Goal: Information Seeking & Learning: Learn about a topic

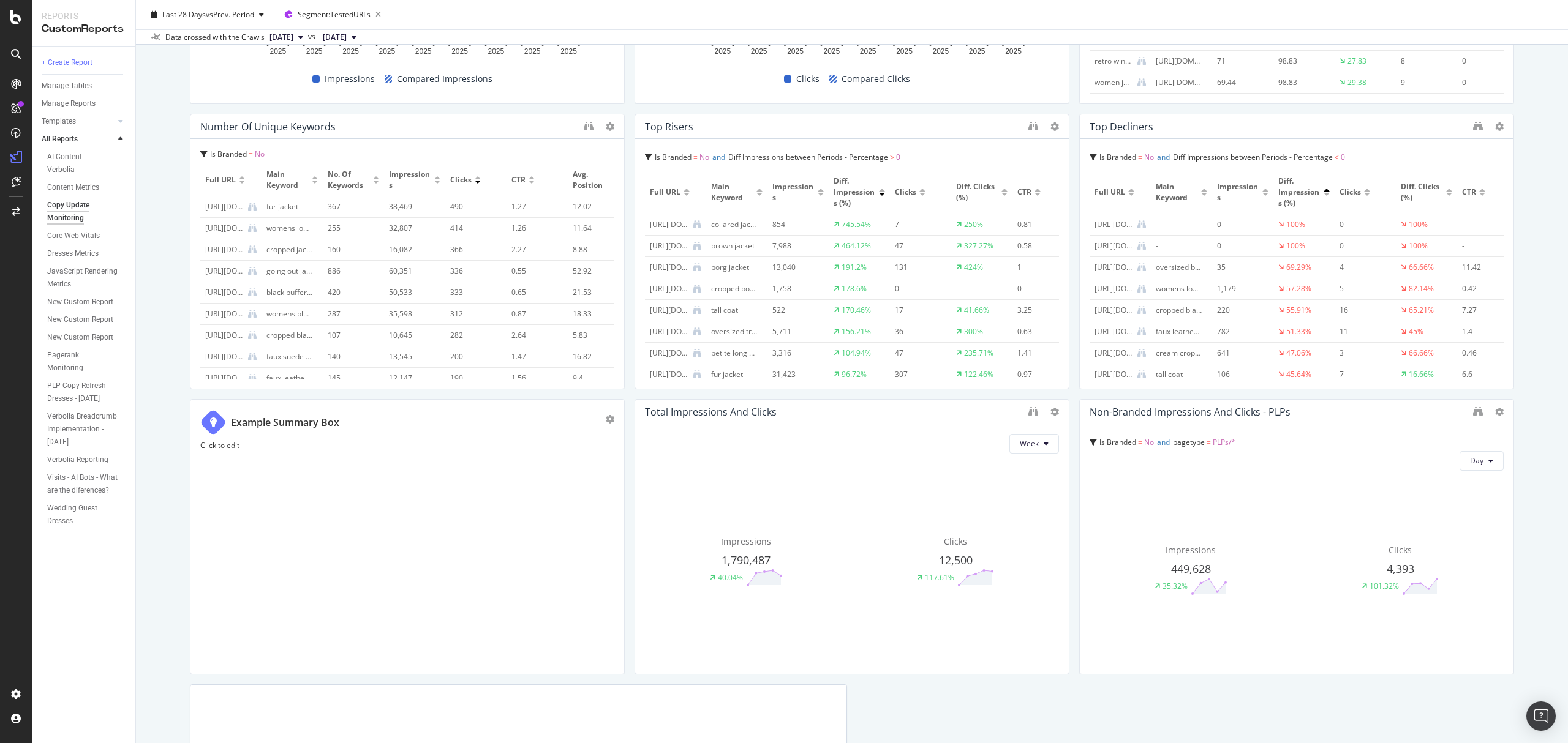
scroll to position [326, 0]
click at [1051, 417] on icon at bounding box center [1055, 414] width 9 height 9
click at [1051, 412] on icon at bounding box center [1055, 414] width 9 height 9
click at [1523, 439] on div "Copy Update Monitoring Copy Update Monitoring PrettyLittleThing Clone Schedule …" at bounding box center [851, 371] width 1432 height 743
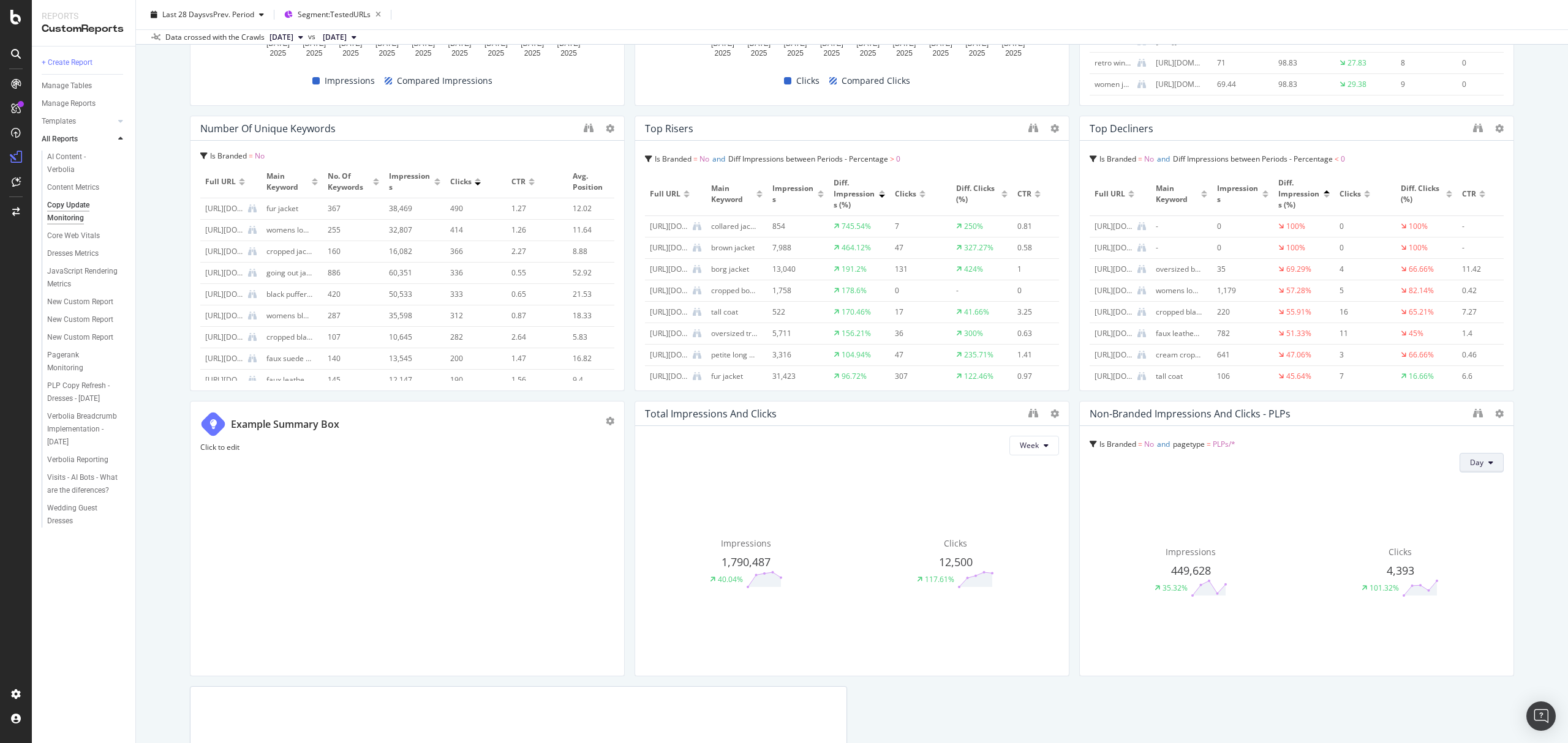
click at [1483, 464] on button "Day" at bounding box center [1482, 463] width 44 height 20
click at [1458, 513] on span "Week" at bounding box center [1469, 510] width 22 height 11
click at [1217, 445] on span "PLPs/*" at bounding box center [1224, 444] width 22 height 10
click at [1090, 444] on icon at bounding box center [1093, 444] width 8 height 8
click at [1090, 442] on icon at bounding box center [1093, 444] width 8 height 8
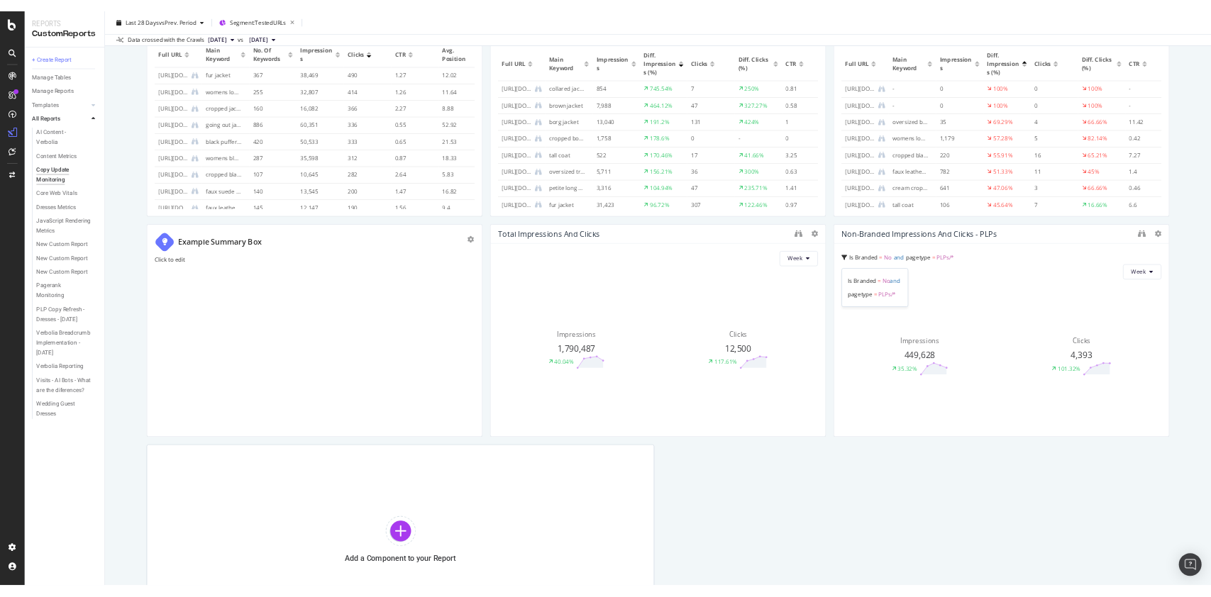
scroll to position [518, 0]
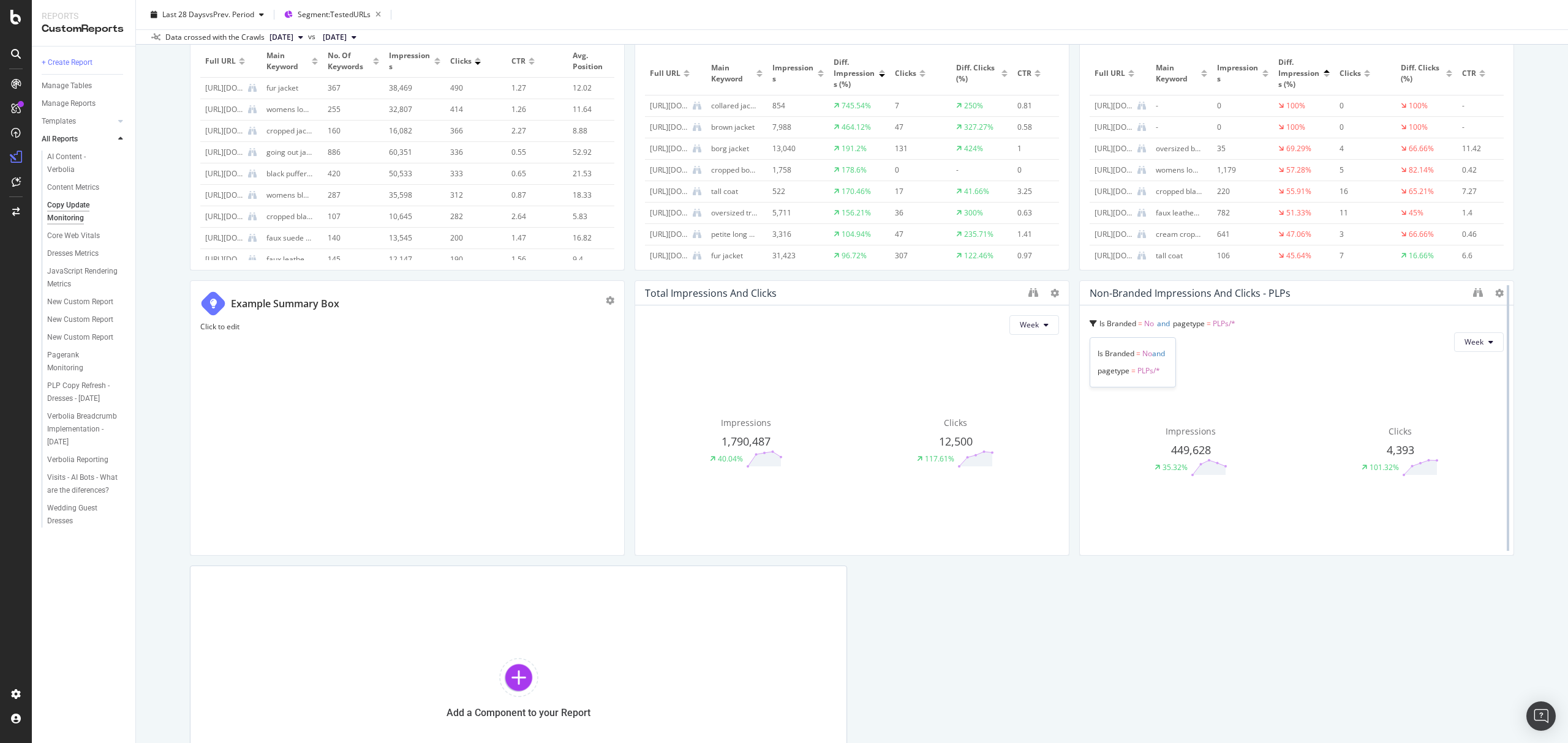
click at [1502, 292] on div at bounding box center [1508, 418] width 12 height 275
click at [1495, 292] on icon at bounding box center [1500, 293] width 9 height 9
click at [1223, 325] on span "PLPs/*" at bounding box center [1224, 324] width 22 height 10
drag, startPoint x: 1198, startPoint y: 326, endPoint x: 1386, endPoint y: 309, distance: 188.8
click at [1386, 309] on div "Is Branded = No and pagetype = PLPs/* Is Branded = No and pagetype = PLPs/* Wee…" at bounding box center [1297, 430] width 433 height 249
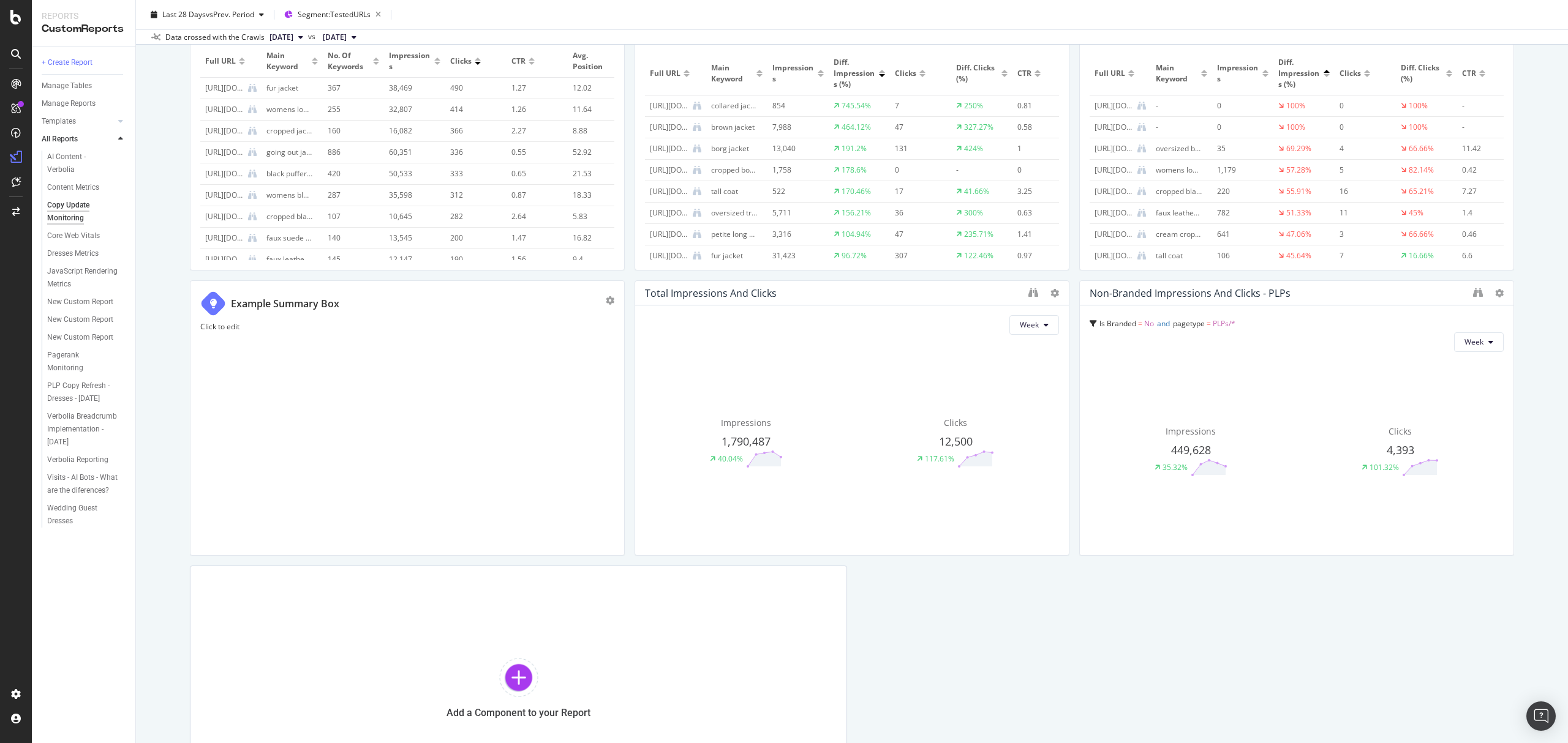
click at [1214, 325] on span "PLPs/*" at bounding box center [1224, 324] width 22 height 10
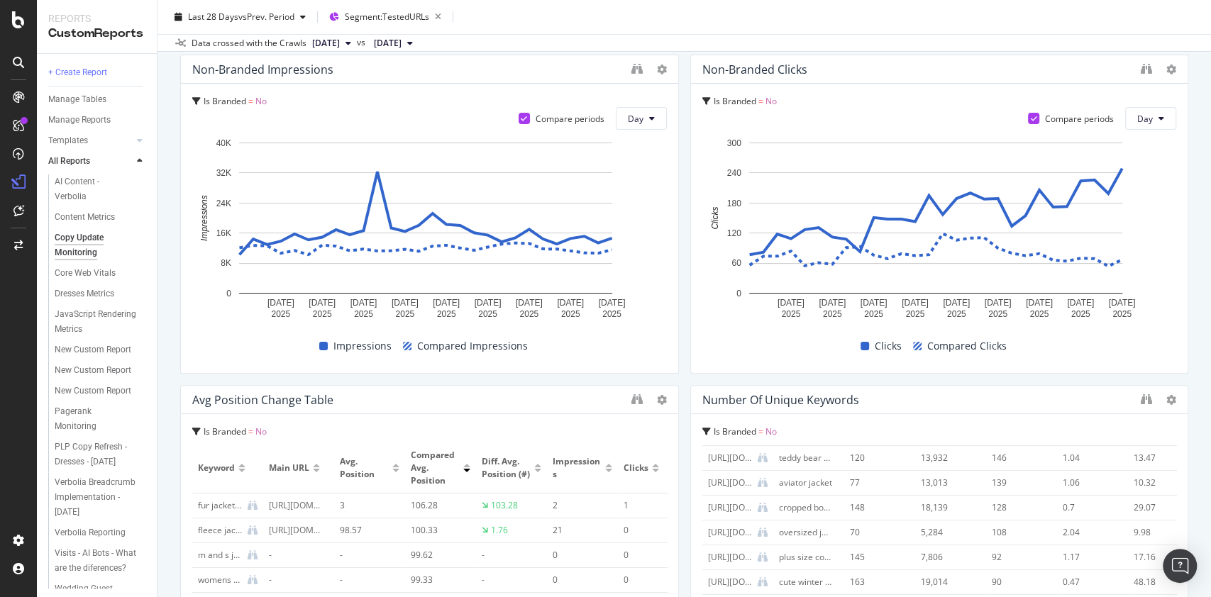
scroll to position [0, 0]
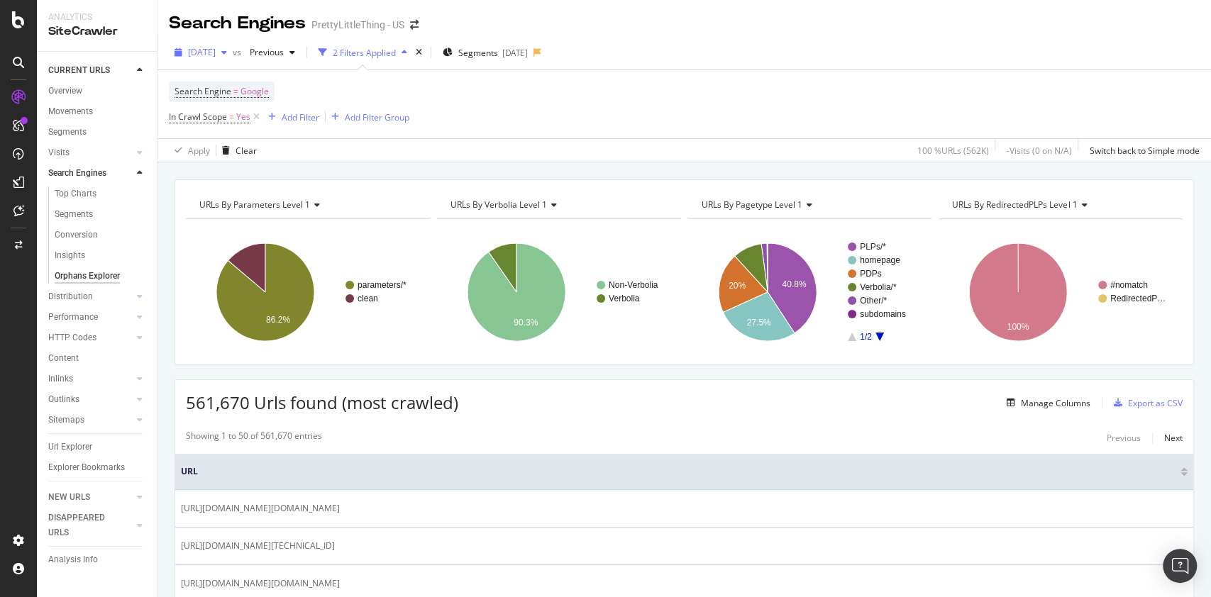
click at [233, 54] on div "button" at bounding box center [224, 52] width 17 height 9
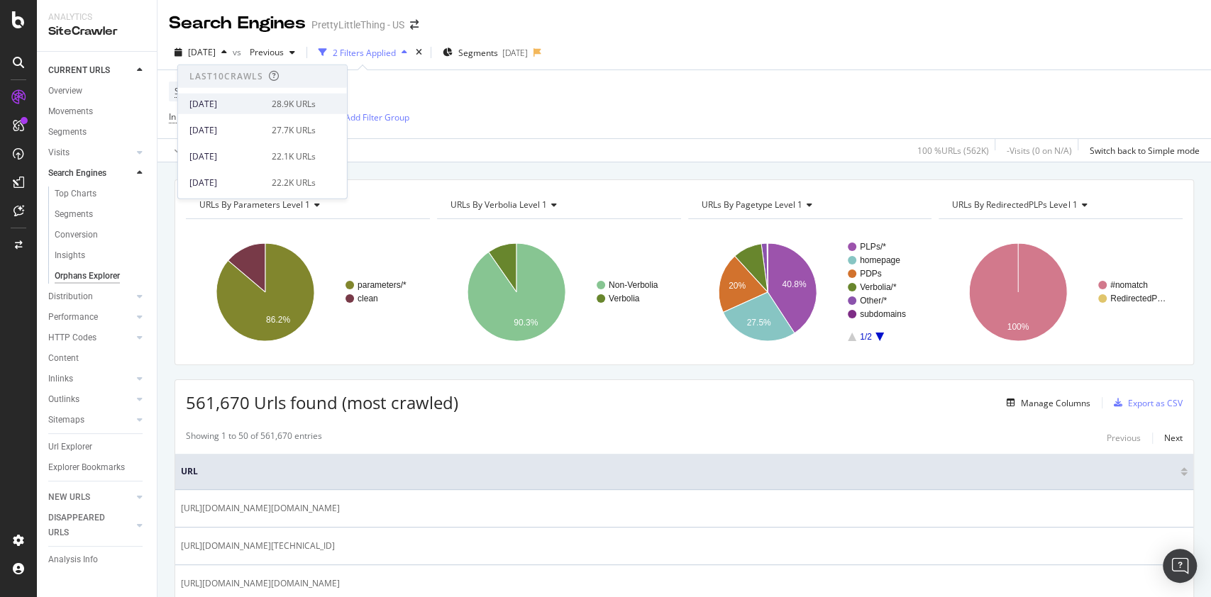
click at [257, 102] on div "2025 Sep. 13th" at bounding box center [226, 103] width 74 height 13
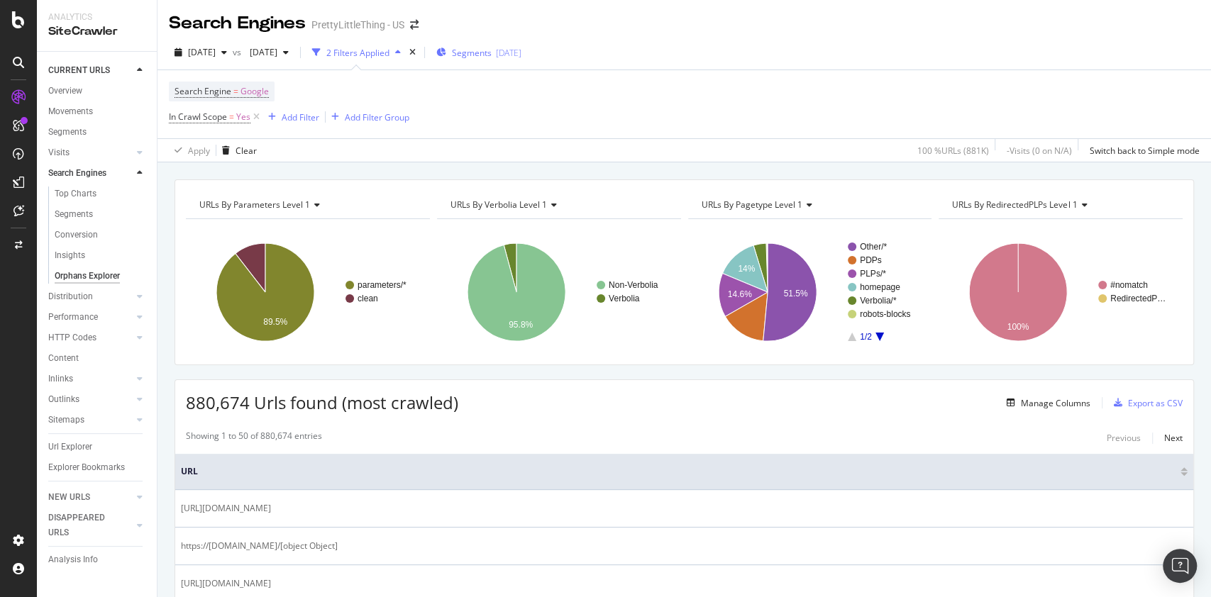
click at [521, 47] on div "[DATE]" at bounding box center [509, 53] width 26 height 12
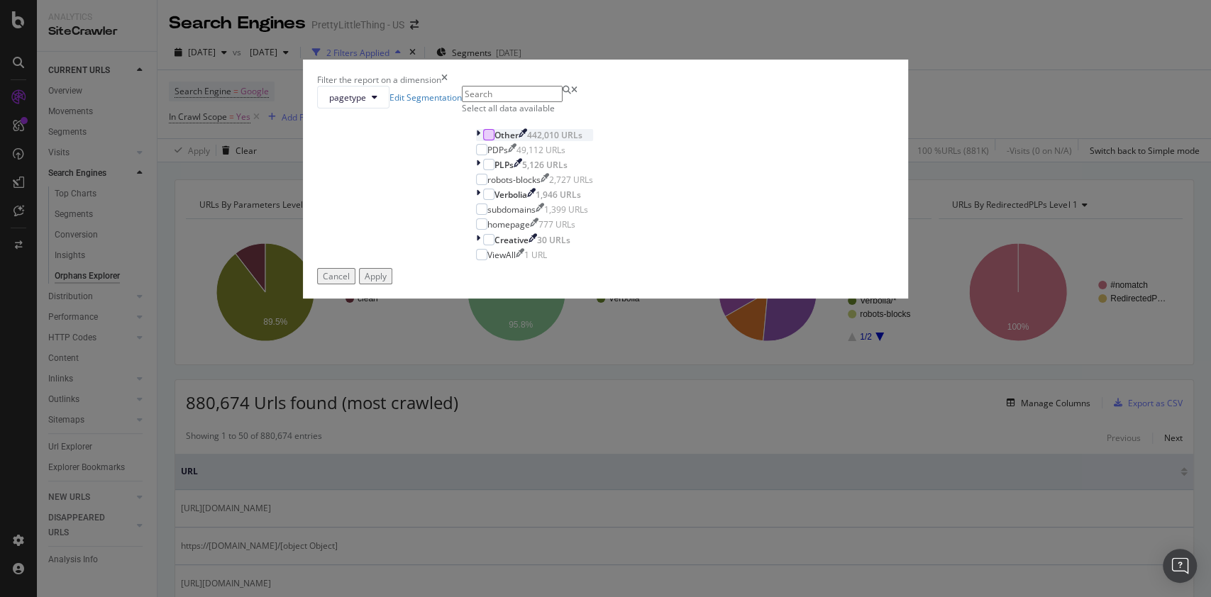
click at [483, 140] on div "modal" at bounding box center [488, 134] width 11 height 11
click at [387, 282] on div "Apply" at bounding box center [376, 276] width 22 height 12
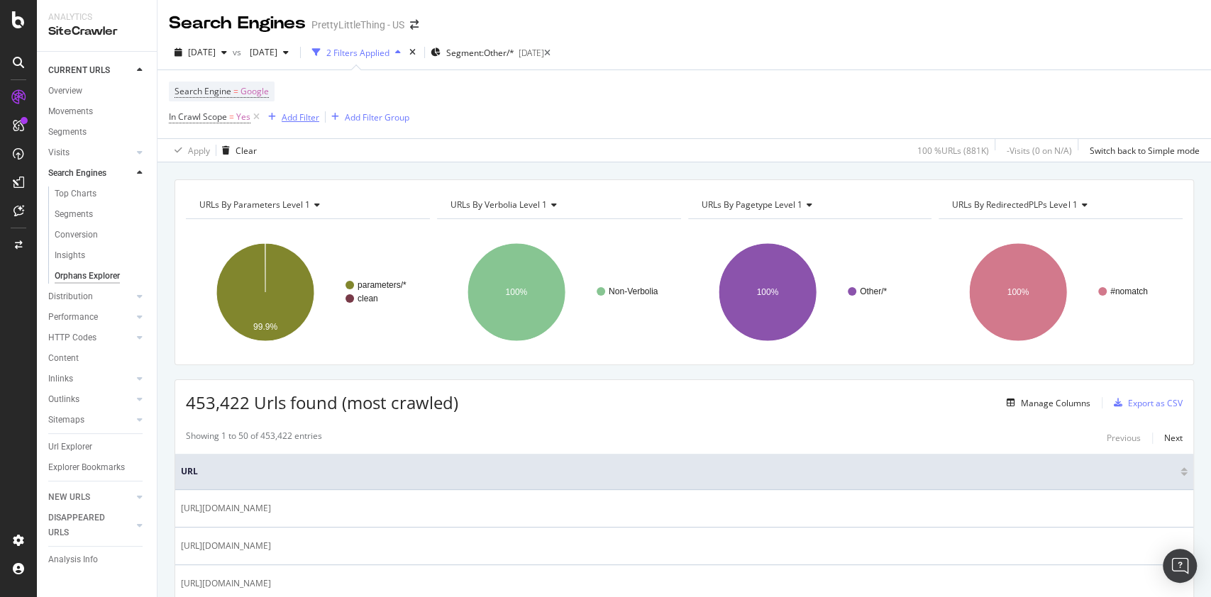
click at [294, 116] on div "Add Filter" at bounding box center [301, 117] width 38 height 12
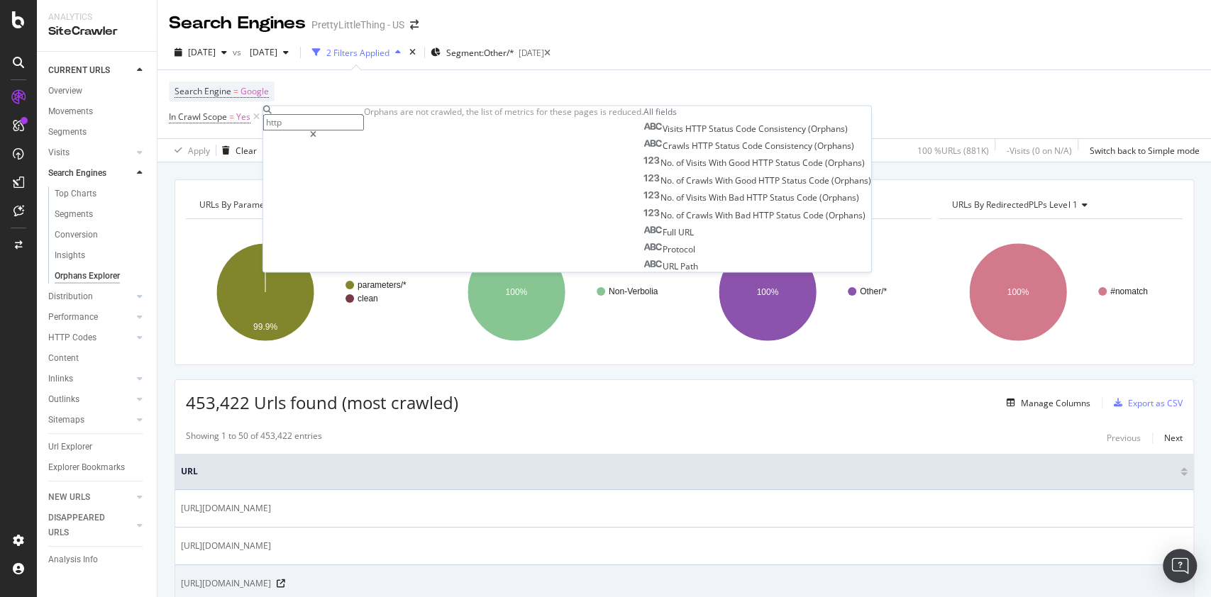
type input "http"
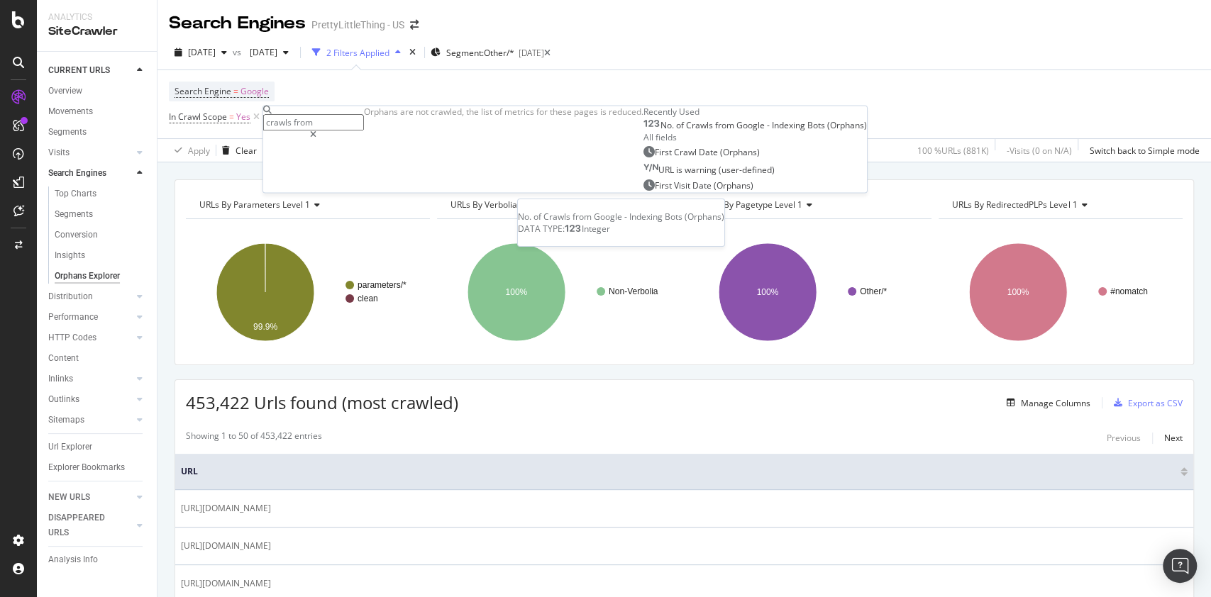
type input "crawls from"
click at [660, 132] on div "No. of Crawls from Google - Indexing Bots (Orphans)" at bounding box center [763, 126] width 206 height 11
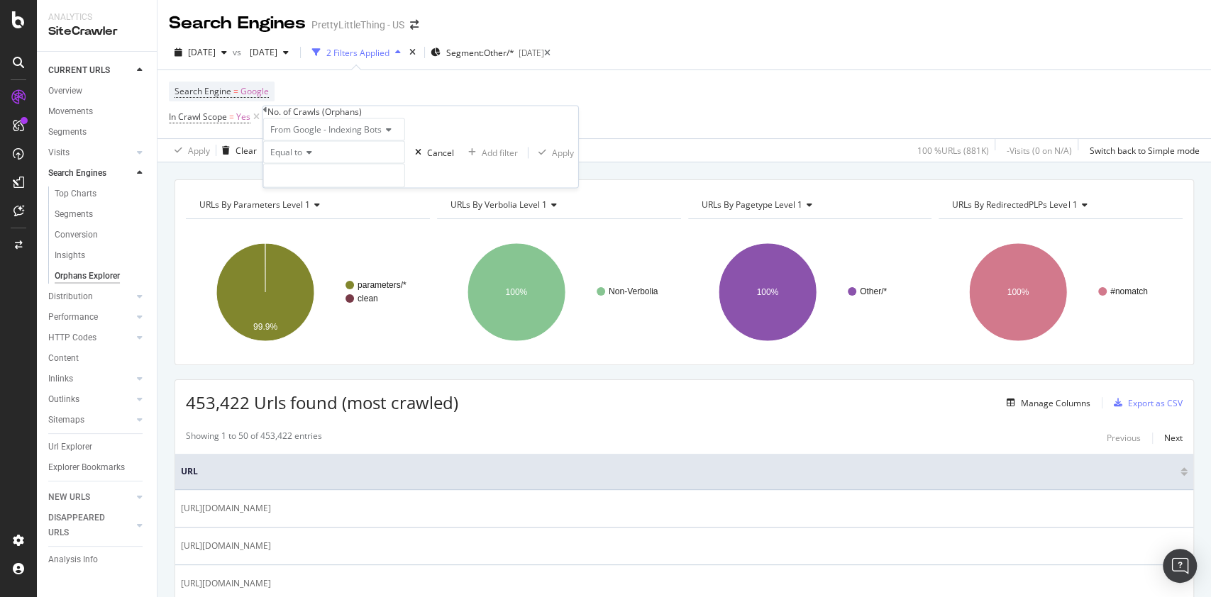
click at [267, 114] on icon at bounding box center [265, 110] width 4 height 9
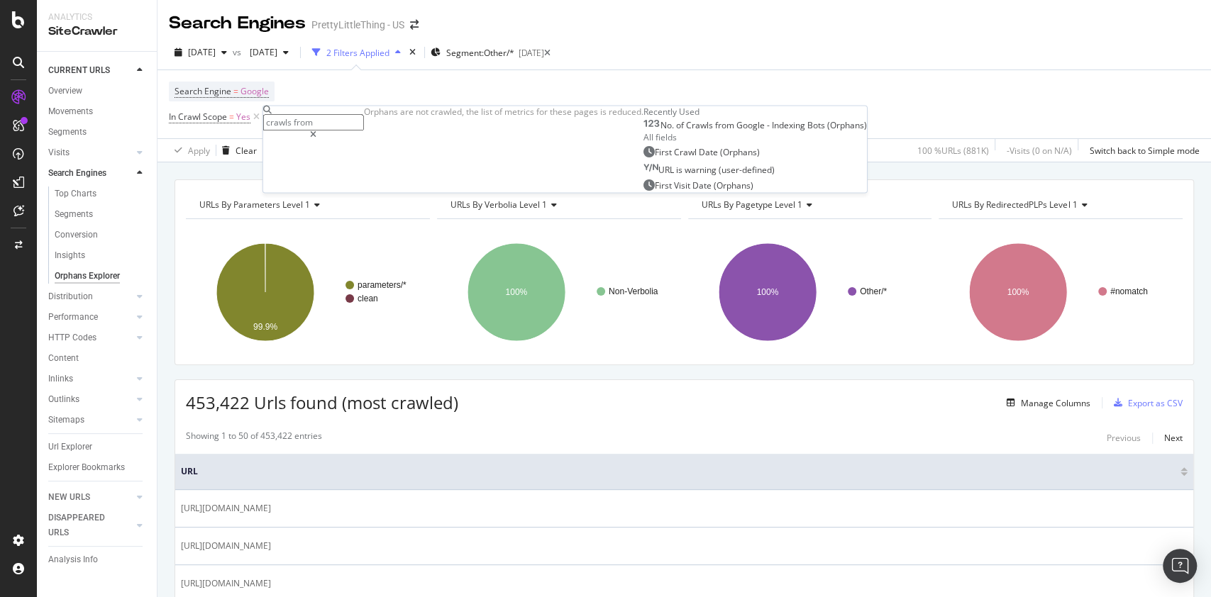
click at [344, 116] on input "crawls from" at bounding box center [313, 122] width 101 height 16
type input "c"
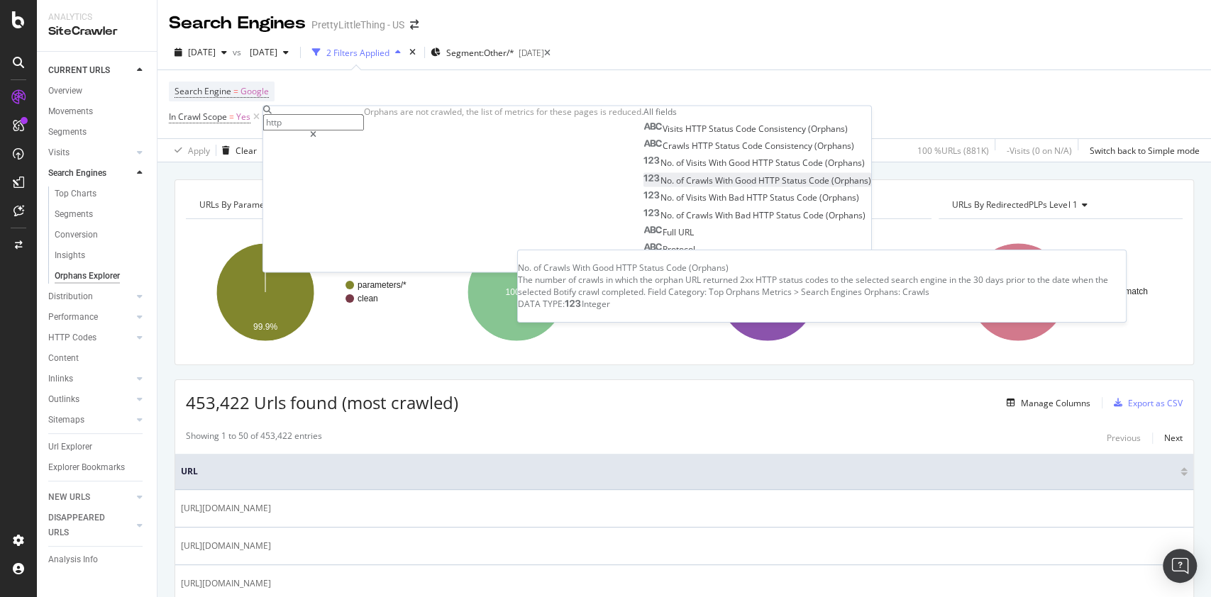
type input "http"
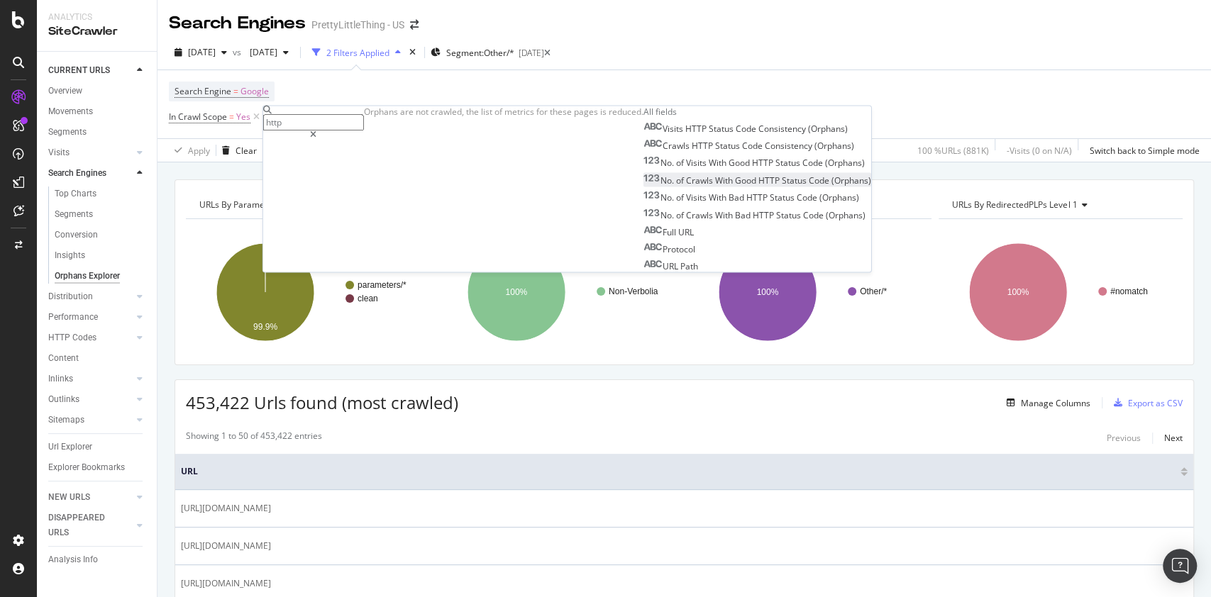
click at [715, 187] on span "With" at bounding box center [725, 181] width 20 height 12
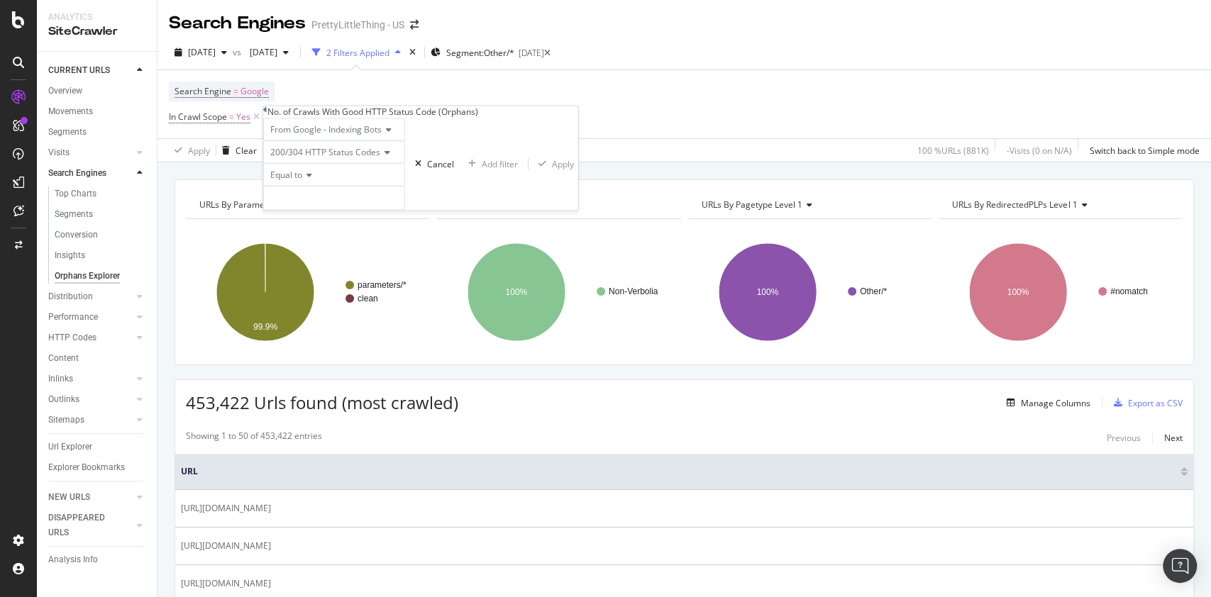
click at [312, 180] on icon at bounding box center [307, 176] width 10 height 9
click at [316, 260] on span "Greater than" at bounding box center [292, 254] width 51 height 12
click at [324, 211] on input "number" at bounding box center [334, 199] width 142 height 24
type input "0"
click at [552, 170] on div "Apply" at bounding box center [563, 164] width 22 height 12
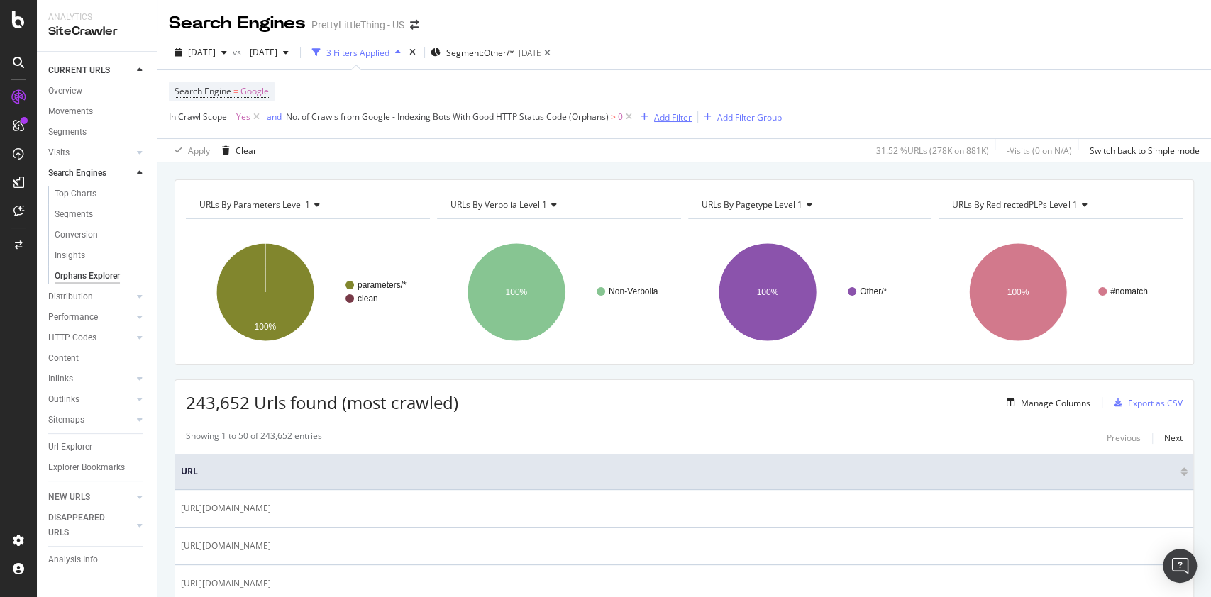
click at [666, 116] on div "Add Filter" at bounding box center [673, 117] width 38 height 12
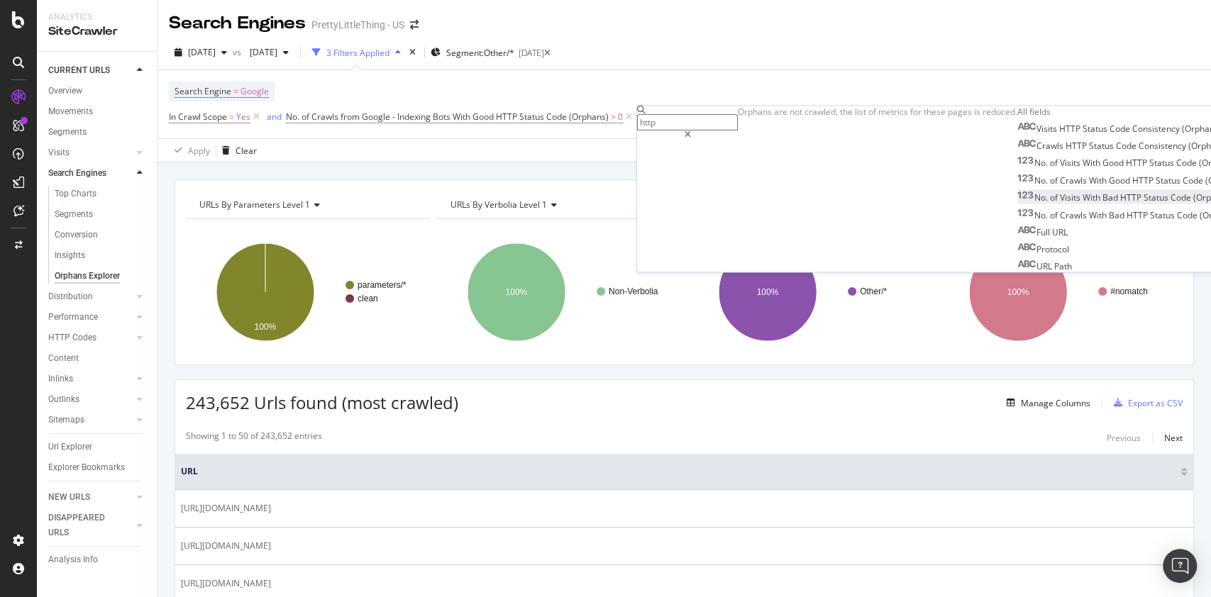
click at [1083, 204] on span "With" at bounding box center [1093, 198] width 20 height 12
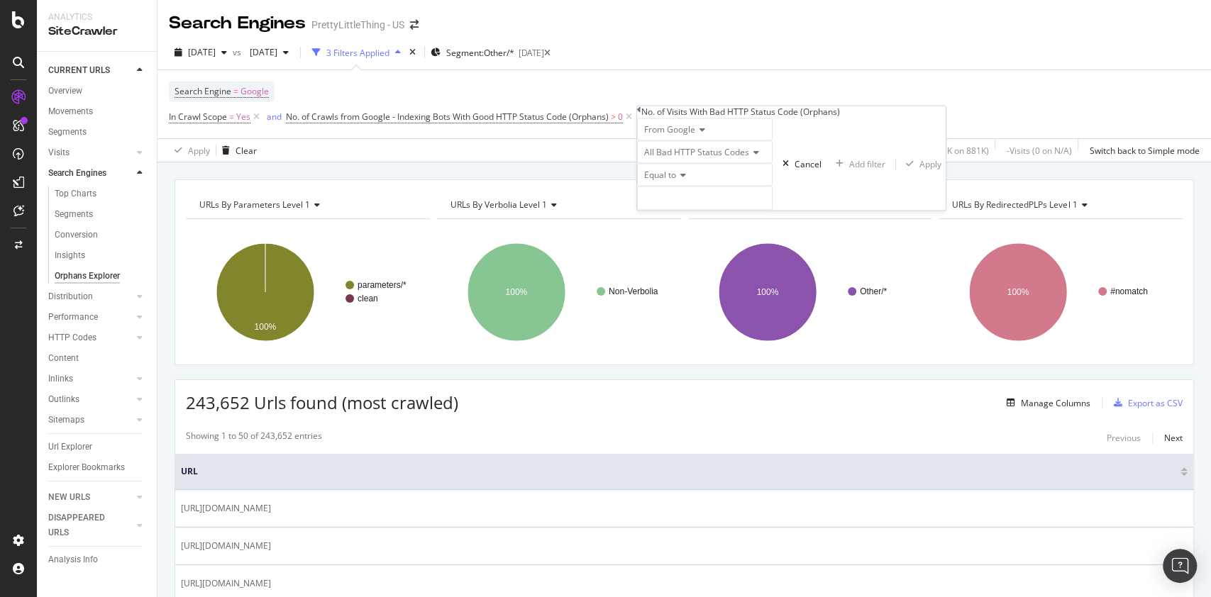
click at [676, 182] on span "Equal to" at bounding box center [660, 176] width 32 height 12
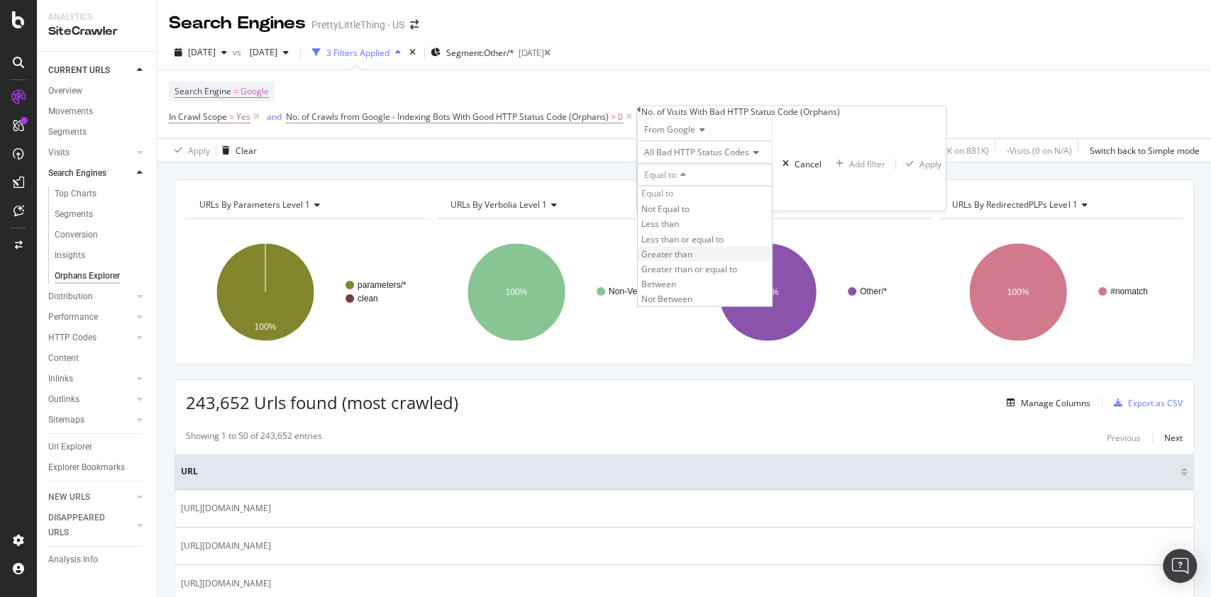
click at [692, 260] on span "Greater than" at bounding box center [666, 254] width 51 height 12
click at [702, 211] on input "number" at bounding box center [705, 199] width 136 height 24
type input "0"
click at [919, 170] on div "Apply" at bounding box center [930, 164] width 22 height 12
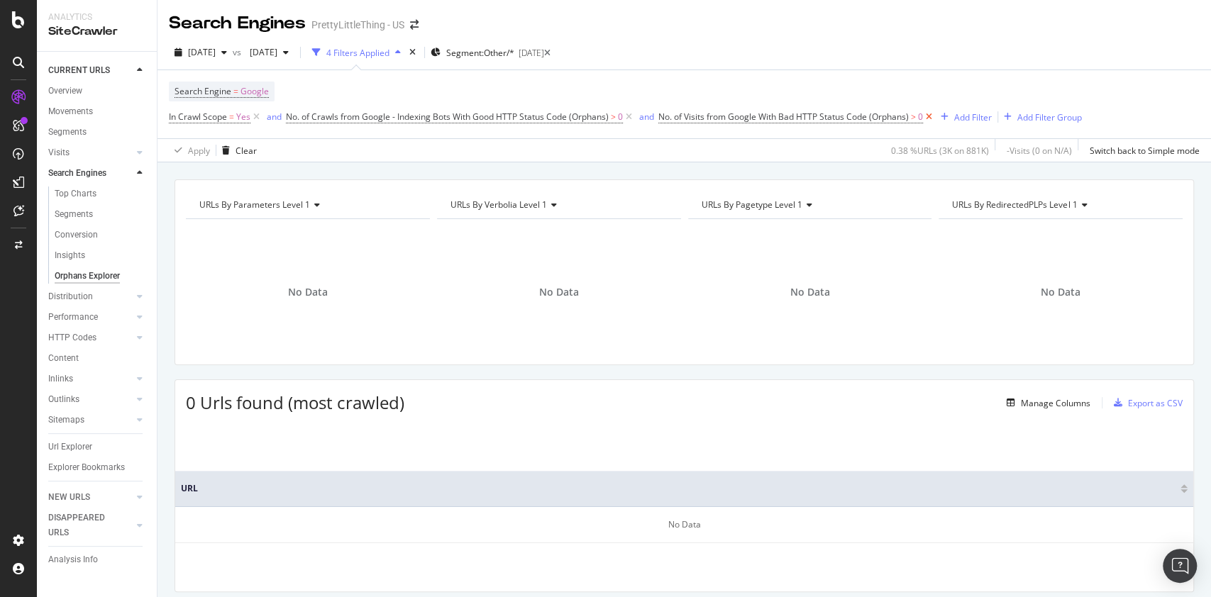
click at [931, 117] on icon at bounding box center [929, 117] width 12 height 14
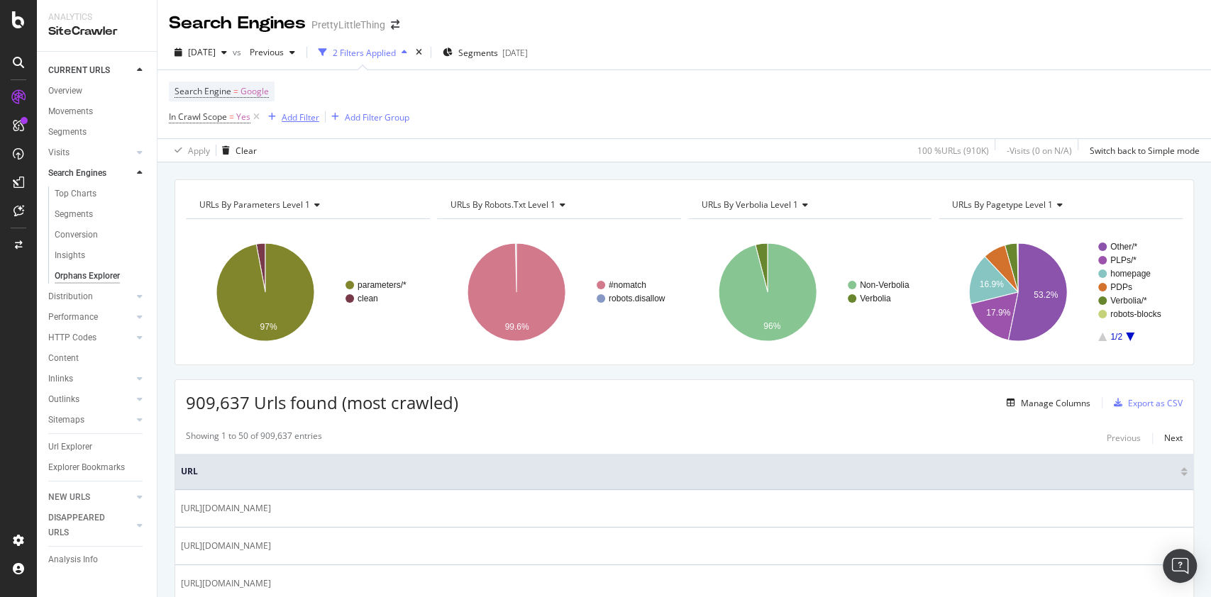
click at [299, 111] on div "Add Filter" at bounding box center [301, 117] width 38 height 12
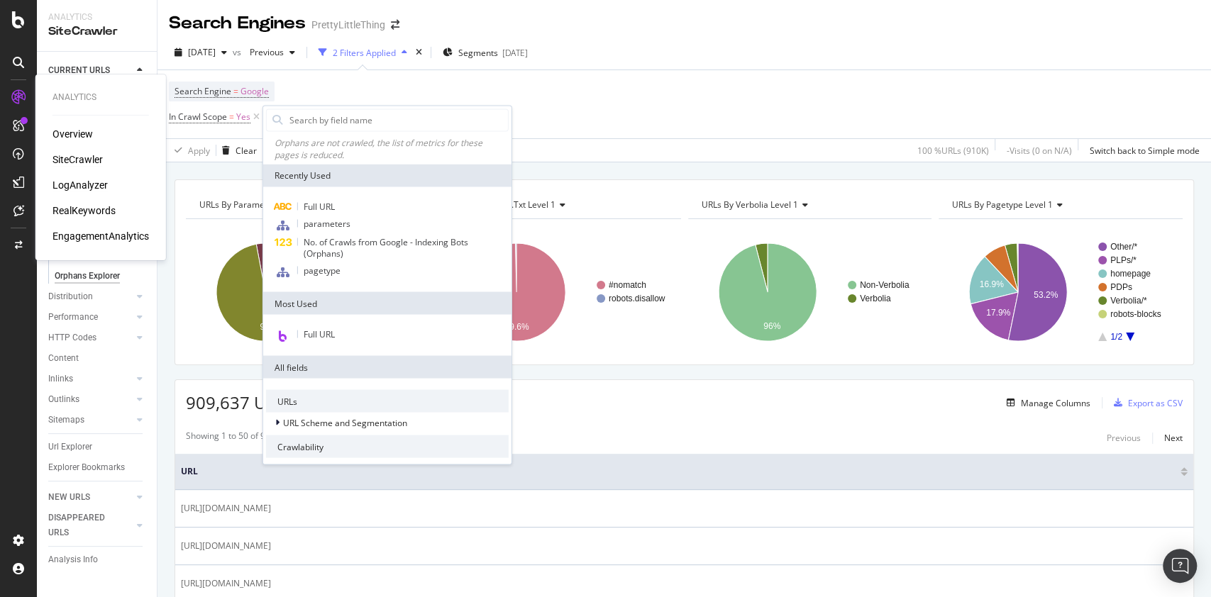
click at [72, 187] on div "LogAnalyzer" at bounding box center [79, 185] width 55 height 14
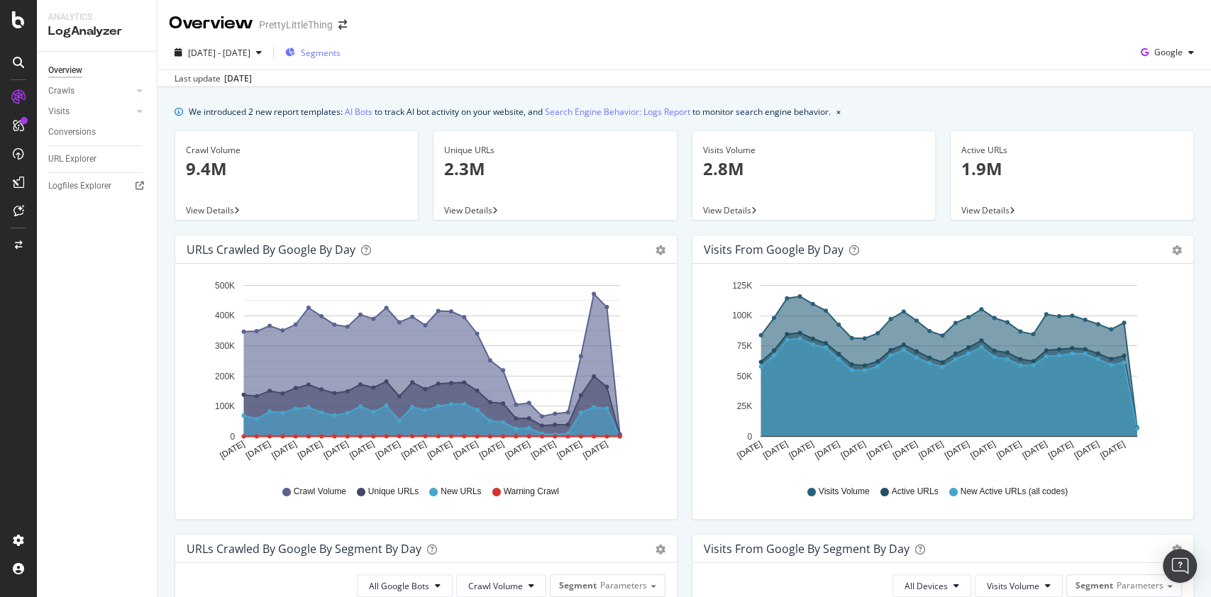
click at [341, 55] on span "Segments" at bounding box center [321, 53] width 40 height 12
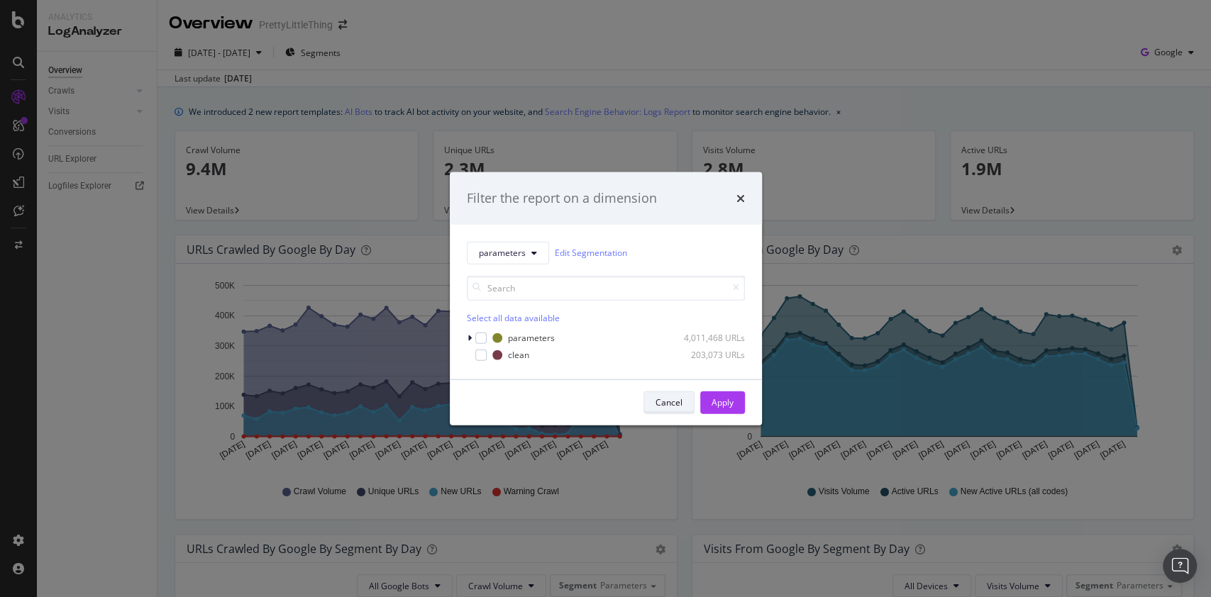
click at [668, 405] on div "Cancel" at bounding box center [669, 403] width 27 height 12
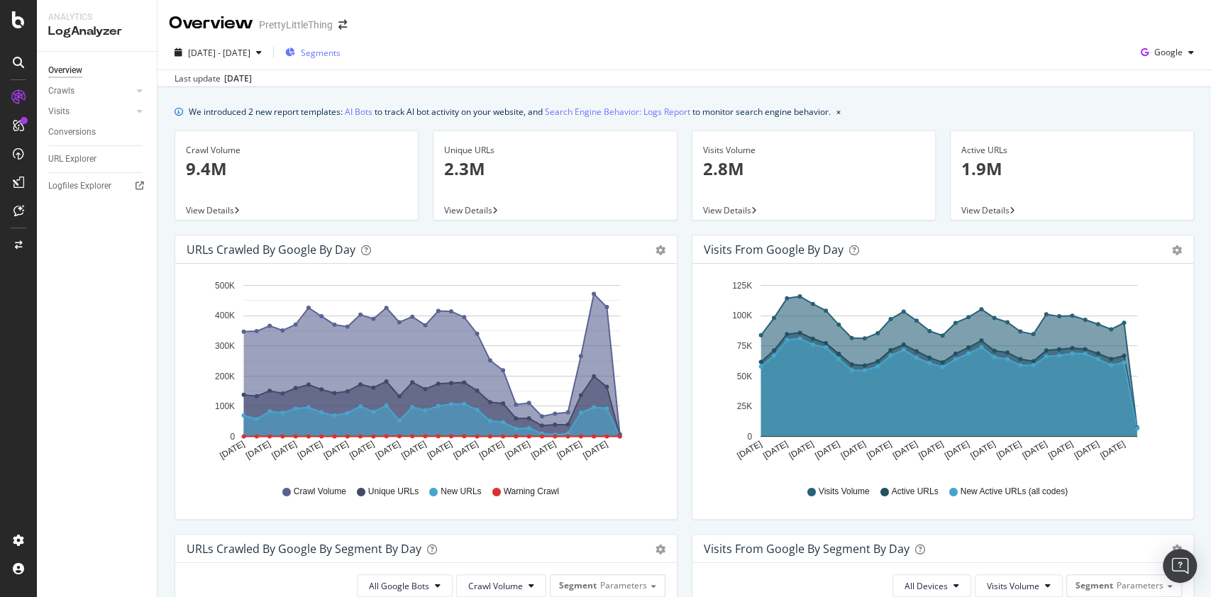
click at [341, 52] on span "Segments" at bounding box center [321, 53] width 40 height 12
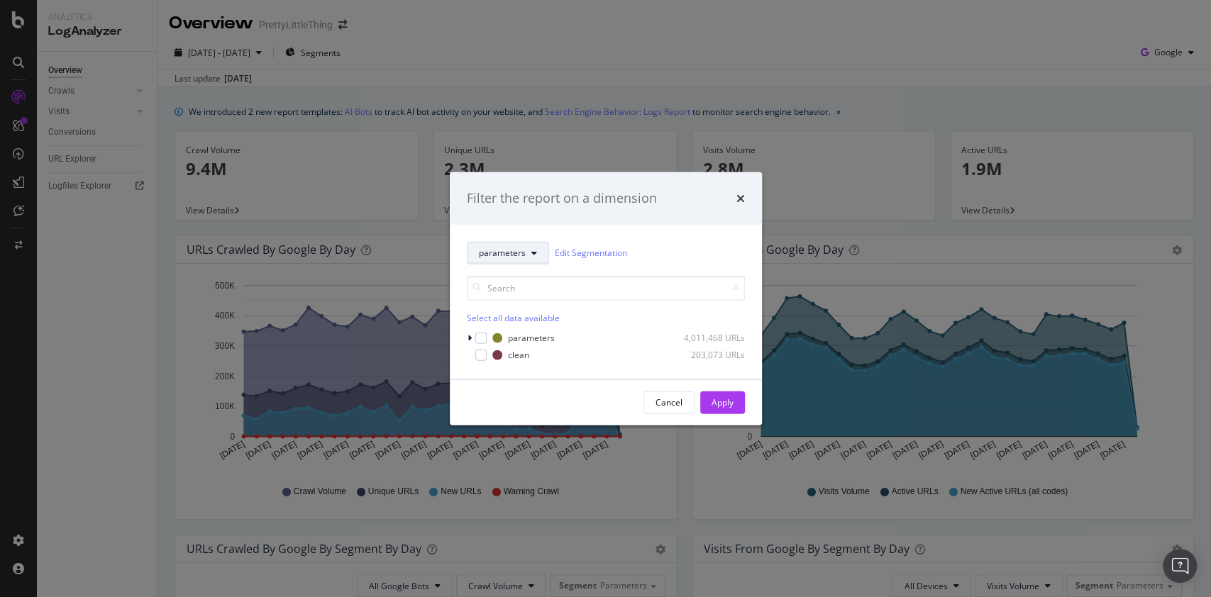
click at [493, 256] on span "parameters" at bounding box center [502, 253] width 47 height 12
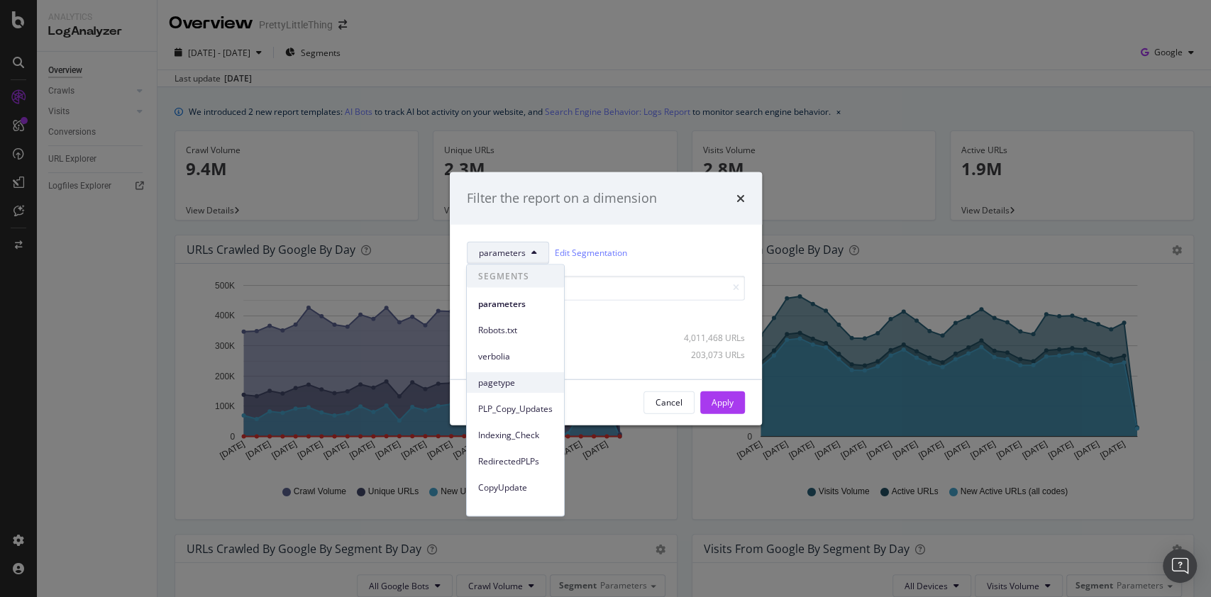
click at [499, 385] on span "pagetype" at bounding box center [515, 382] width 74 height 13
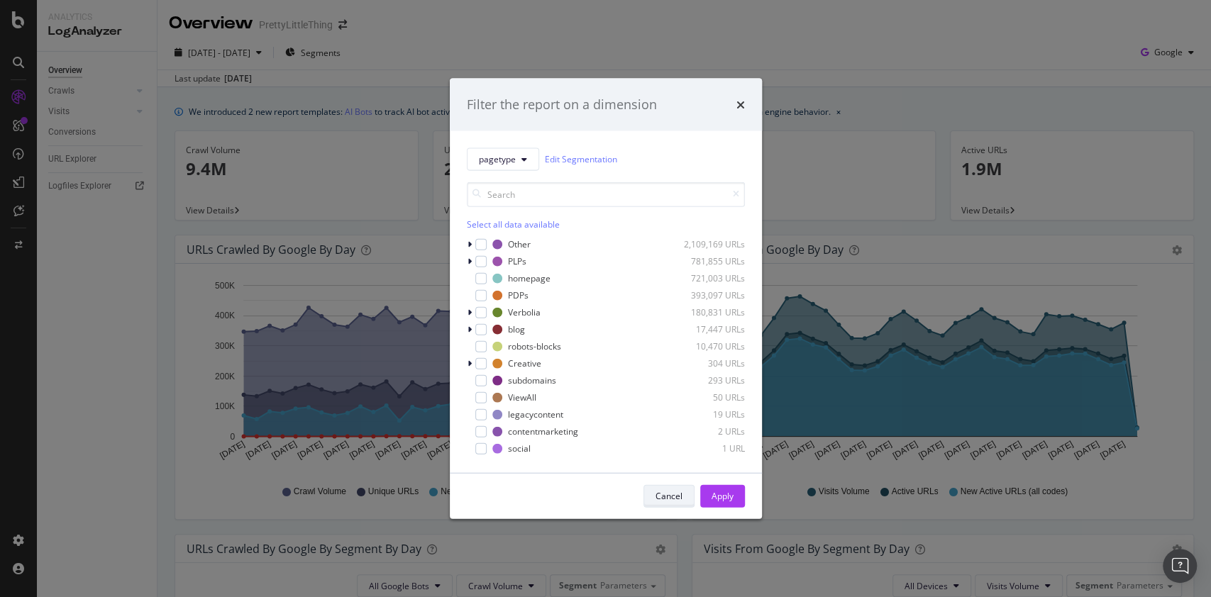
click at [664, 492] on div "Cancel" at bounding box center [669, 496] width 27 height 12
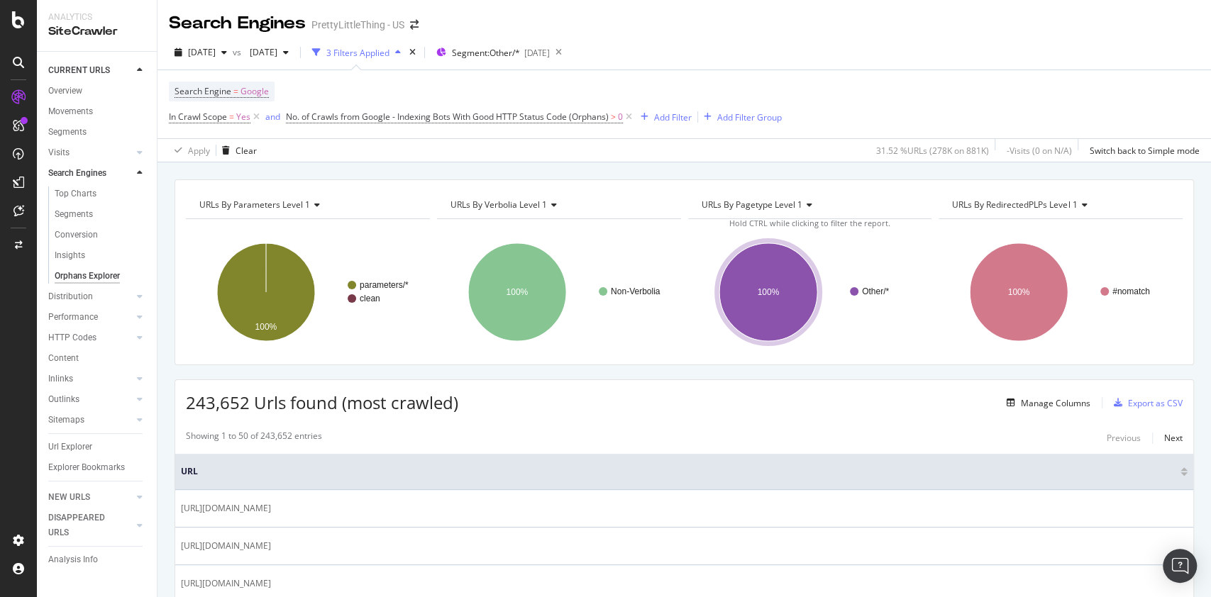
click at [142, 172] on icon at bounding box center [140, 173] width 6 height 9
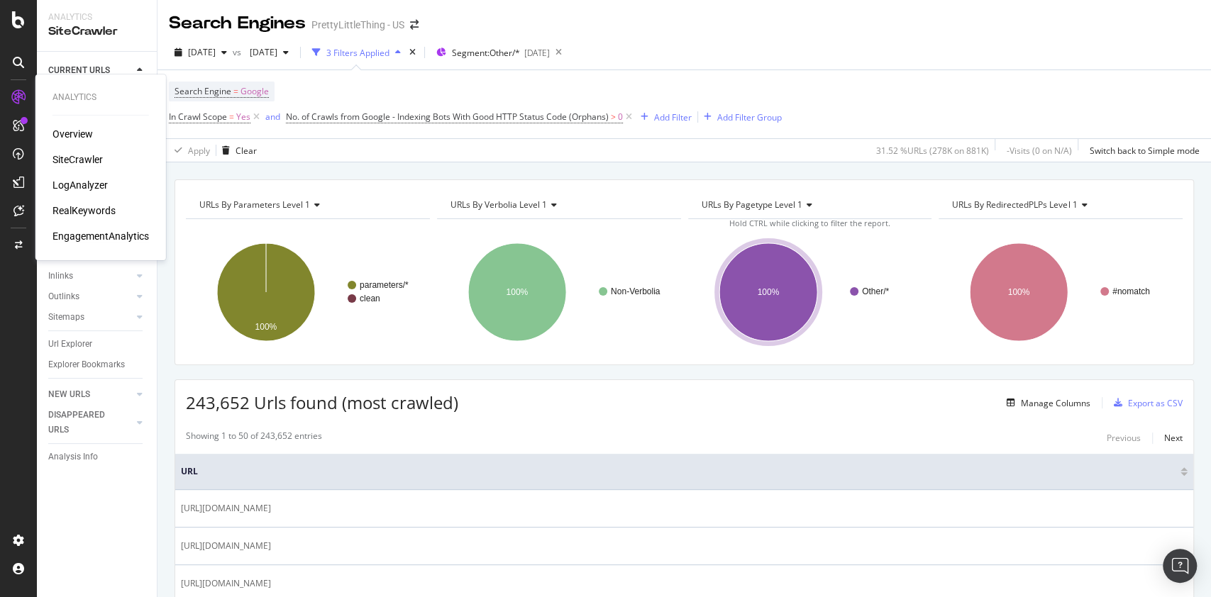
click at [90, 237] on div "EngagementAnalytics" at bounding box center [100, 236] width 96 height 14
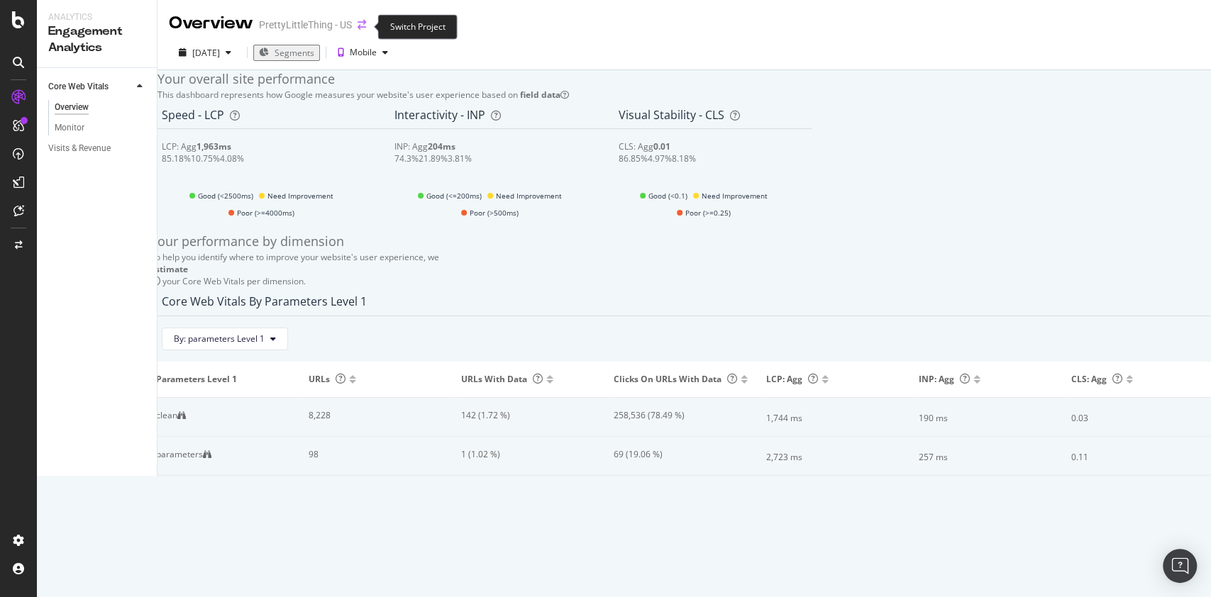
click at [363, 29] on icon "arrow-right-arrow-left" at bounding box center [362, 25] width 9 height 10
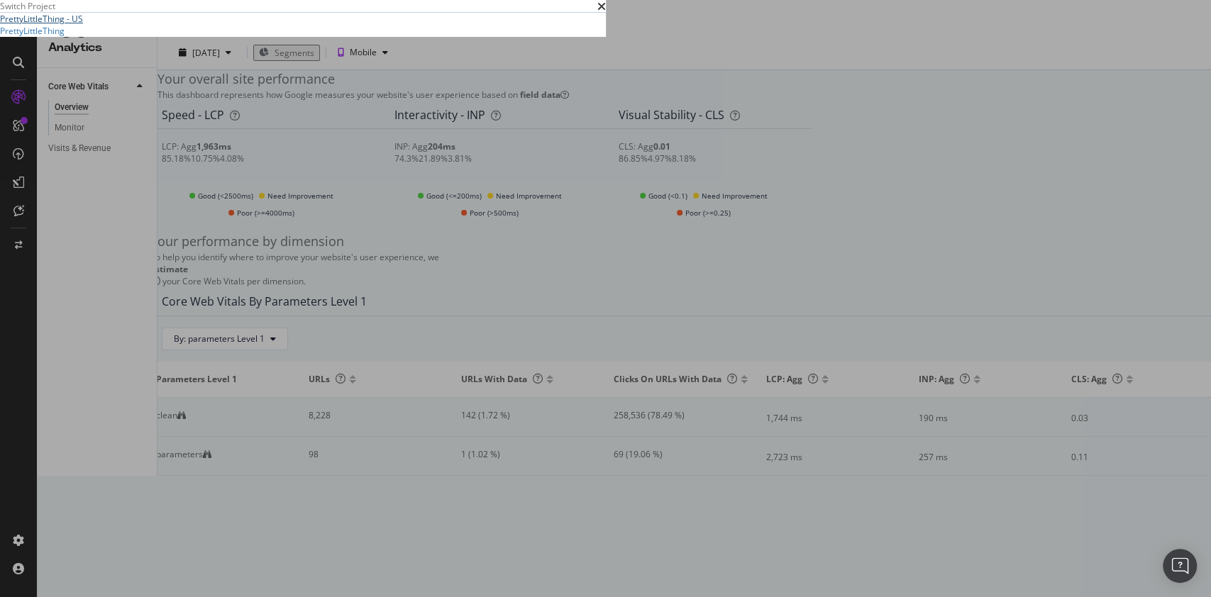
click at [83, 25] on link "PrettyLittleThing - US" at bounding box center [41, 19] width 83 height 12
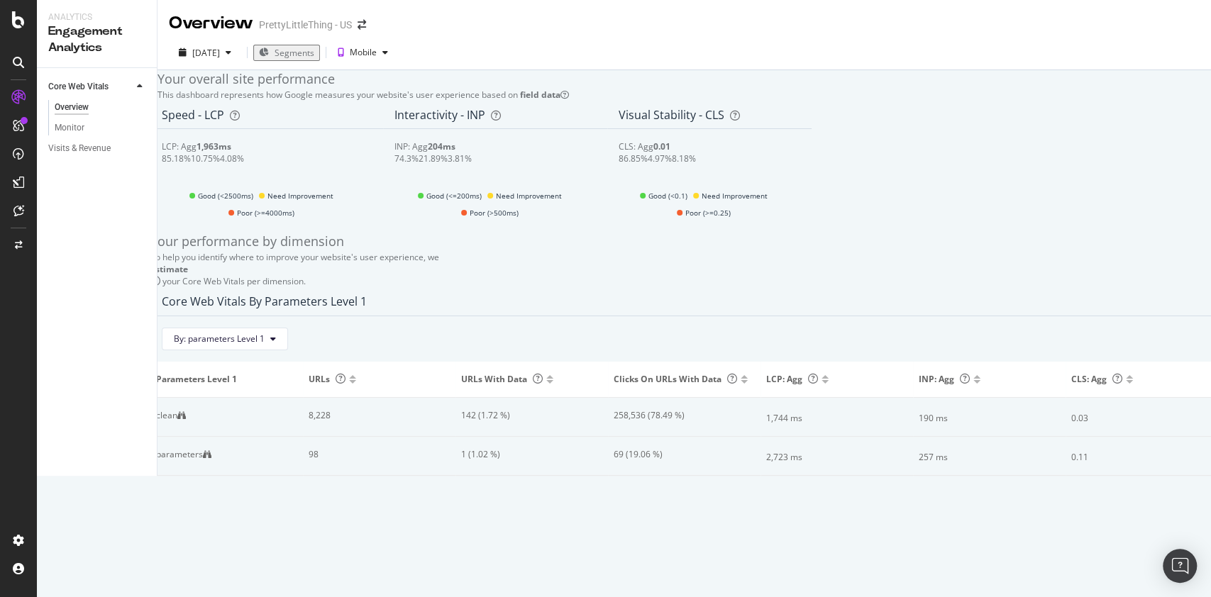
click at [85, 107] on div "Overview" at bounding box center [72, 107] width 34 height 15
click at [216, 51] on div "[DATE]" at bounding box center [206, 53] width 28 height 12
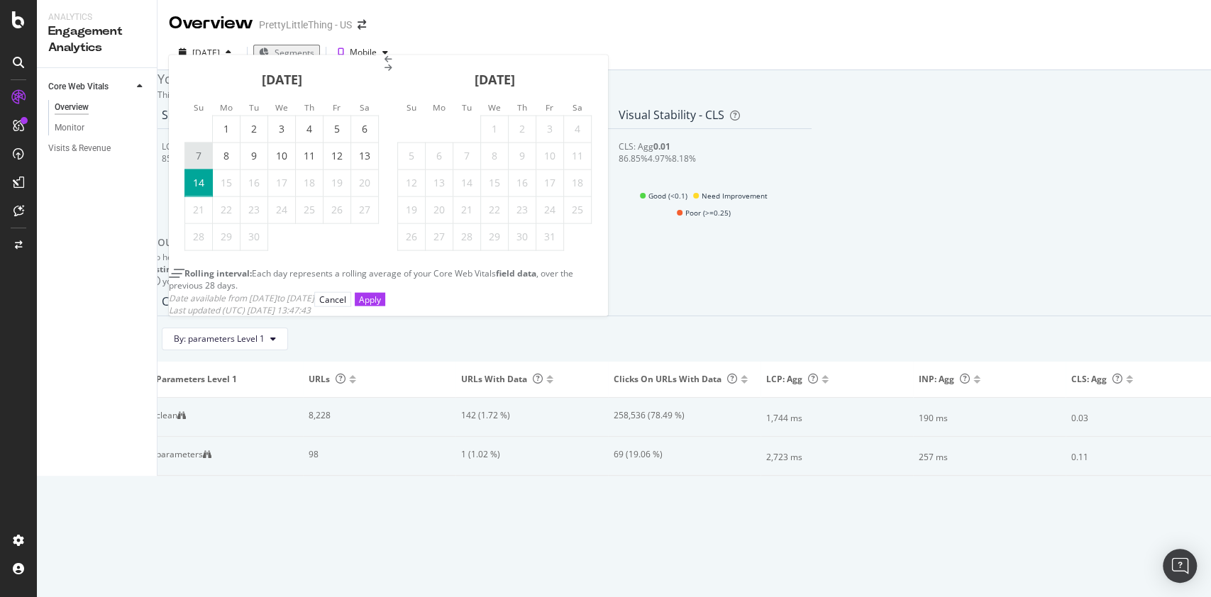
click at [209, 163] on div "7" at bounding box center [198, 156] width 27 height 14
click at [385, 306] on button "Apply" at bounding box center [370, 298] width 31 height 13
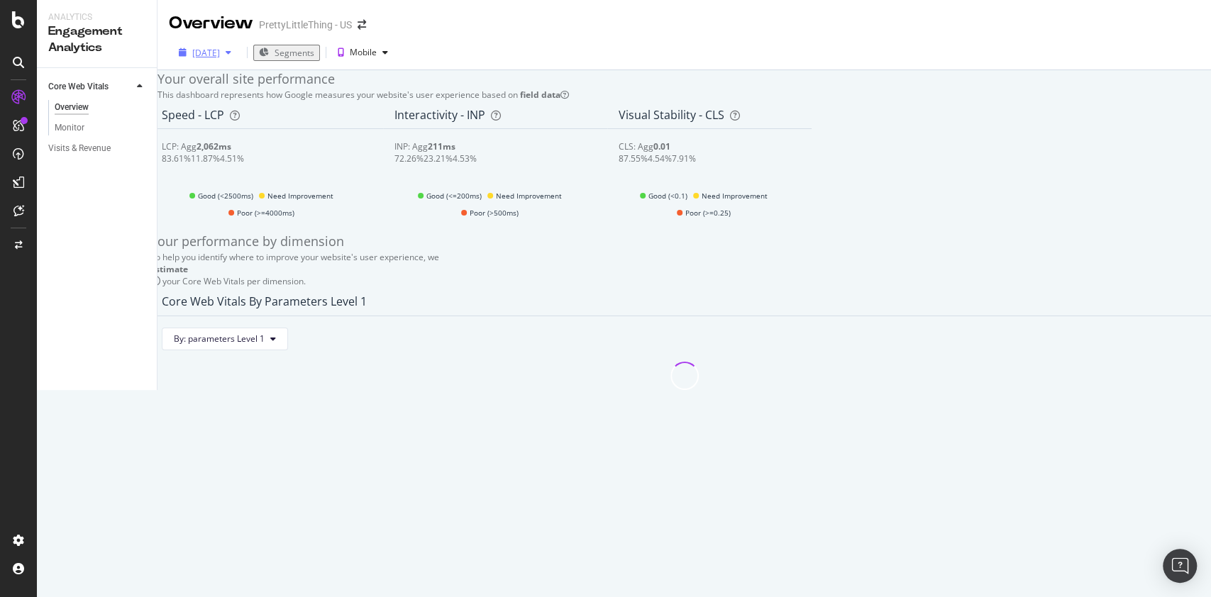
click at [197, 57] on div "[DATE]" at bounding box center [206, 53] width 28 height 12
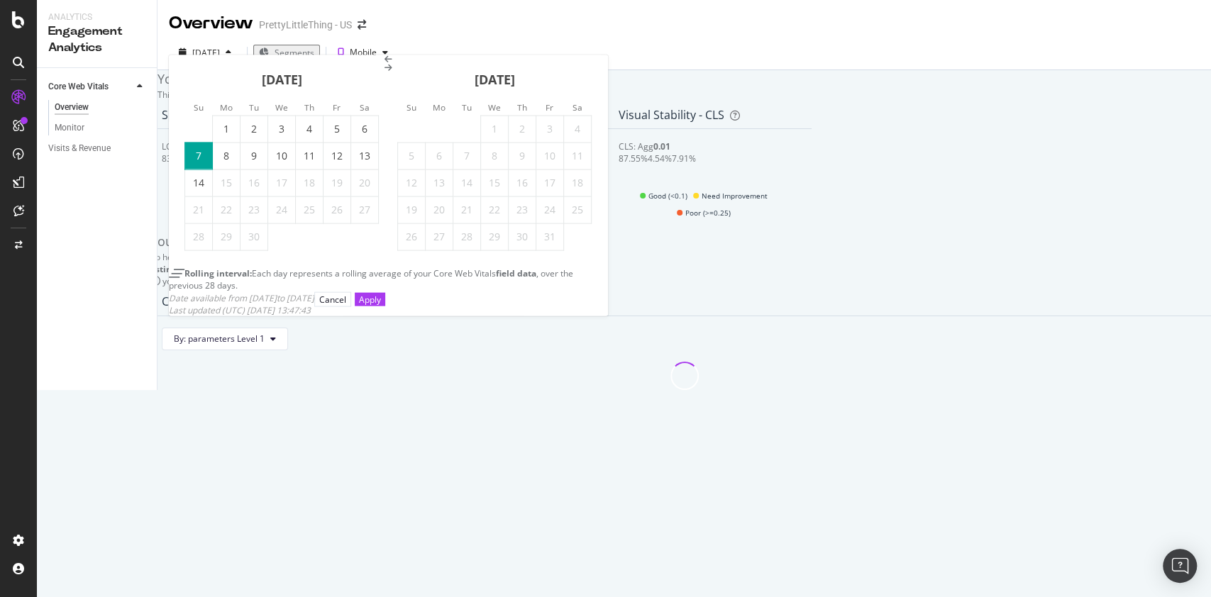
click at [385, 64] on icon "Move backward to switch to the previous month." at bounding box center [389, 59] width 8 height 9
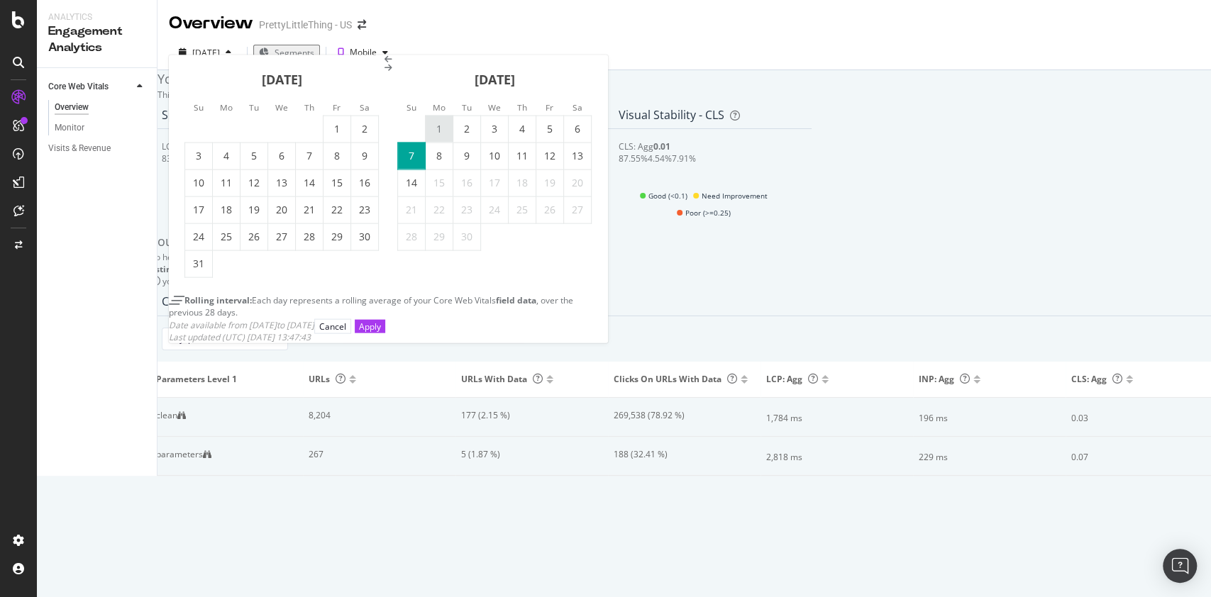
click at [448, 136] on div "1" at bounding box center [439, 129] width 27 height 14
click at [381, 332] on div "Apply" at bounding box center [370, 326] width 22 height 12
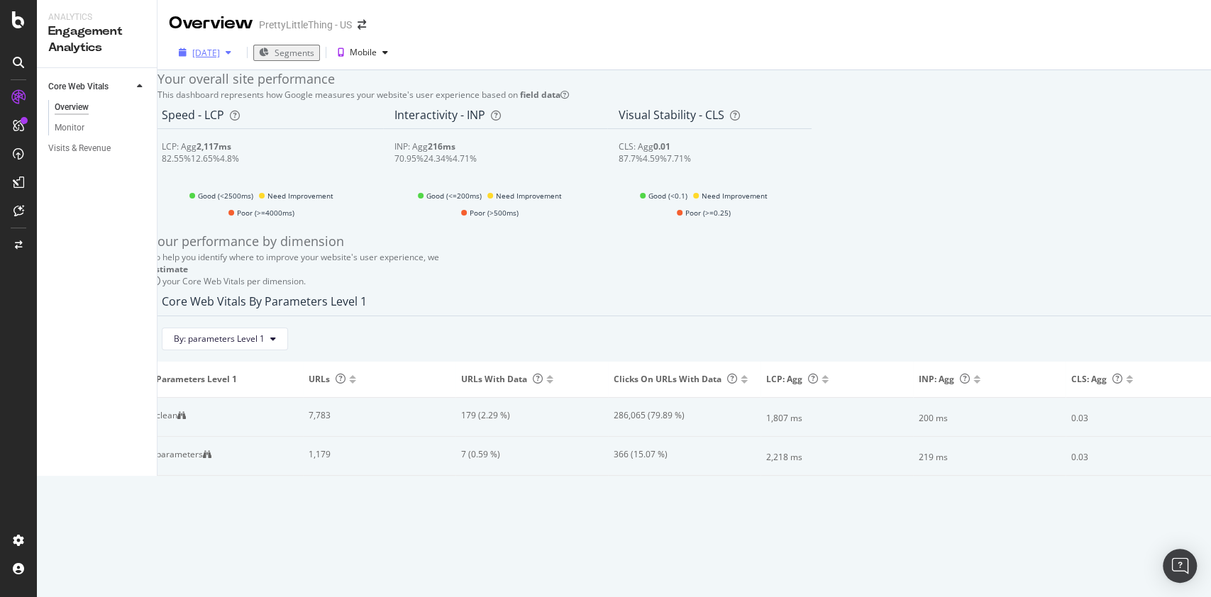
click at [220, 57] on div "[DATE]" at bounding box center [206, 53] width 28 height 12
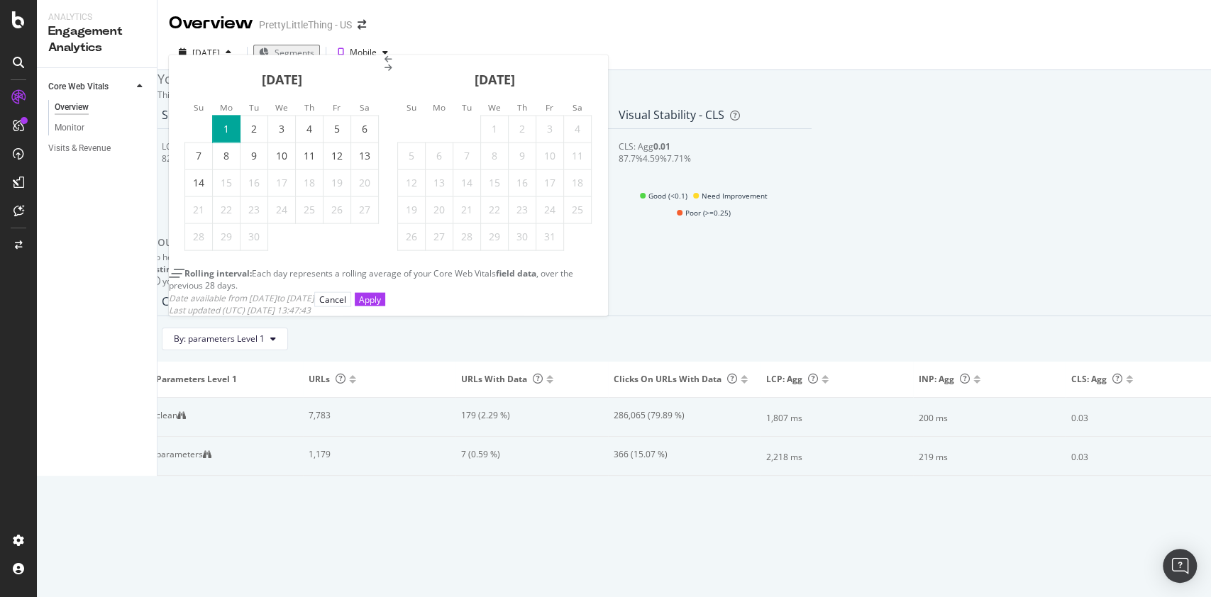
click at [213, 104] on div "[DATE]" at bounding box center [281, 85] width 194 height 60
click at [385, 64] on icon "Move backward to switch to the previous month." at bounding box center [389, 59] width 8 height 9
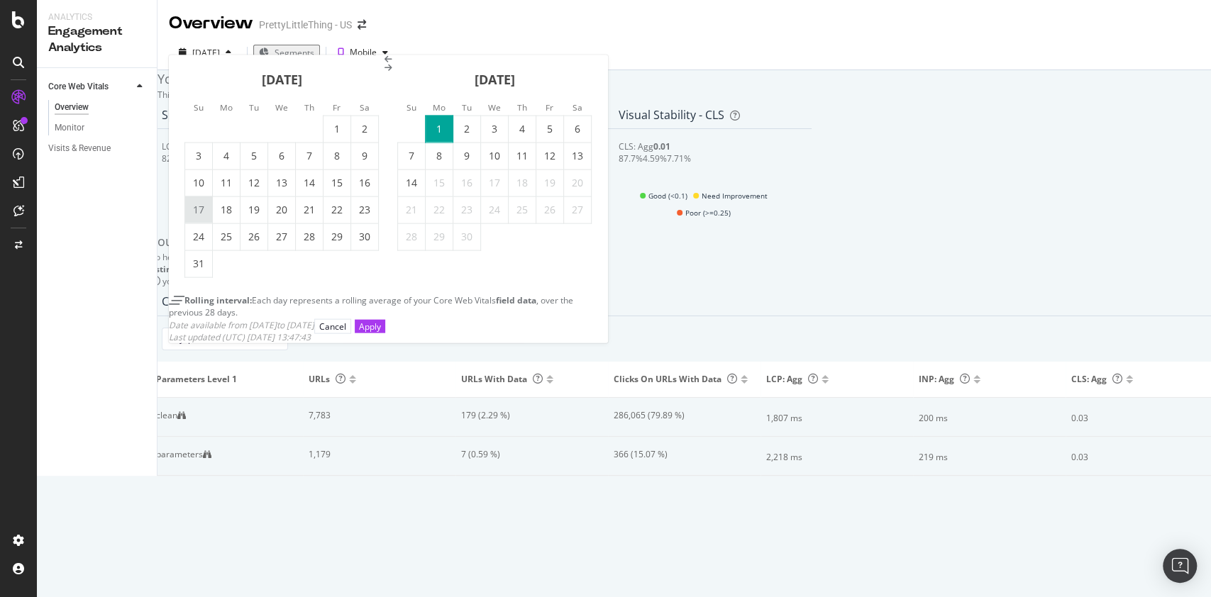
click at [205, 217] on div "17" at bounding box center [198, 210] width 27 height 14
click at [381, 332] on div "Apply" at bounding box center [370, 326] width 22 height 12
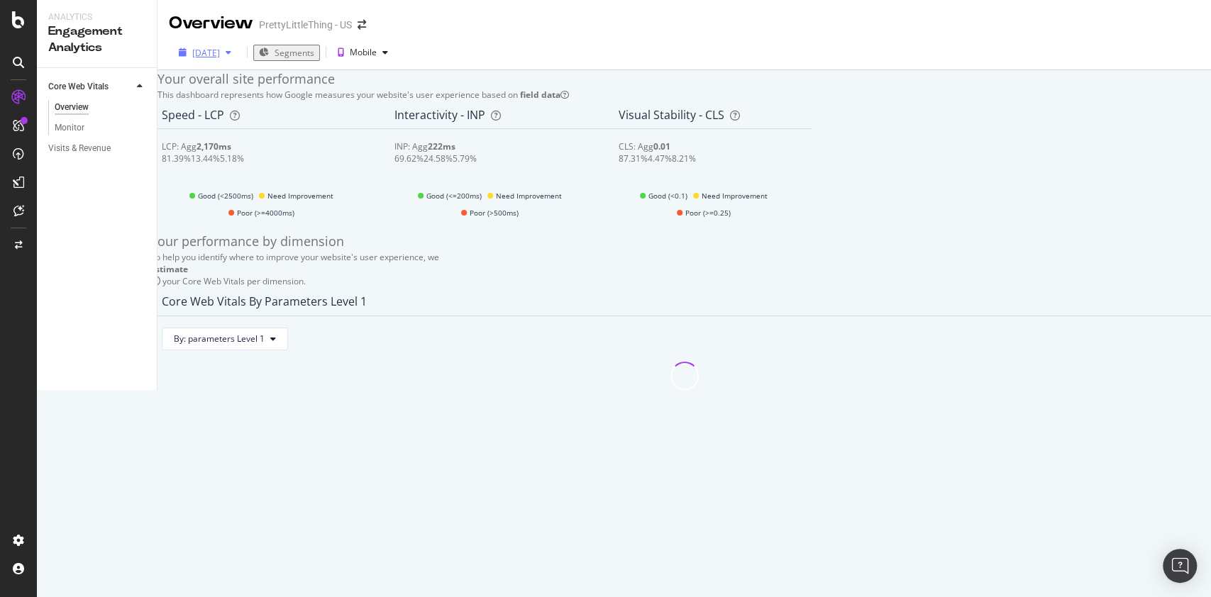
click at [193, 55] on div "[DATE]" at bounding box center [206, 53] width 28 height 12
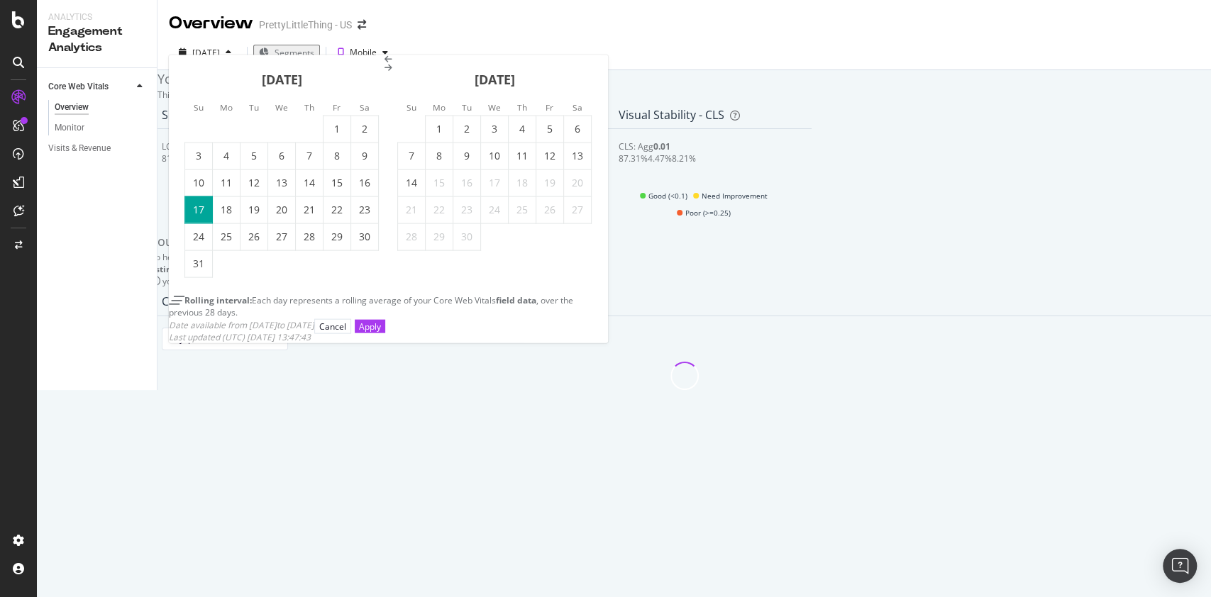
click at [385, 64] on icon "Move backward to switch to the previous month." at bounding box center [389, 59] width 8 height 9
click at [212, 244] on div "27" at bounding box center [198, 237] width 27 height 14
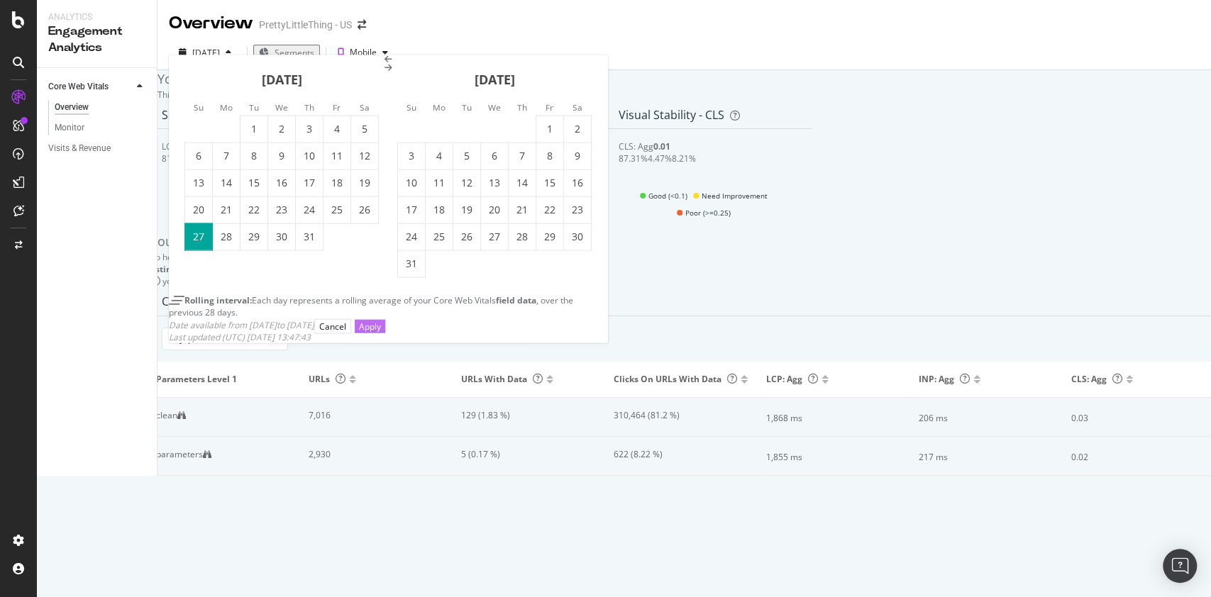
click at [381, 332] on div "Apply" at bounding box center [370, 326] width 22 height 12
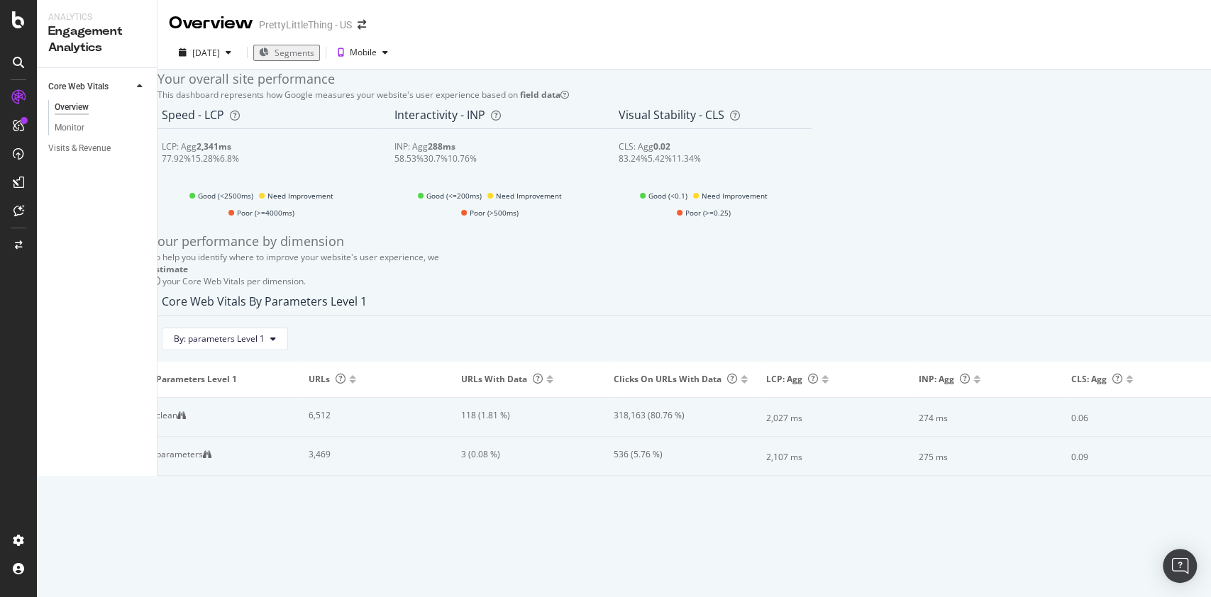
scroll to position [24, 0]
click at [265, 345] on span "By: parameters Level 1" at bounding box center [219, 339] width 91 height 12
click at [297, 443] on div "Select a Segment" at bounding box center [279, 437] width 176 height 12
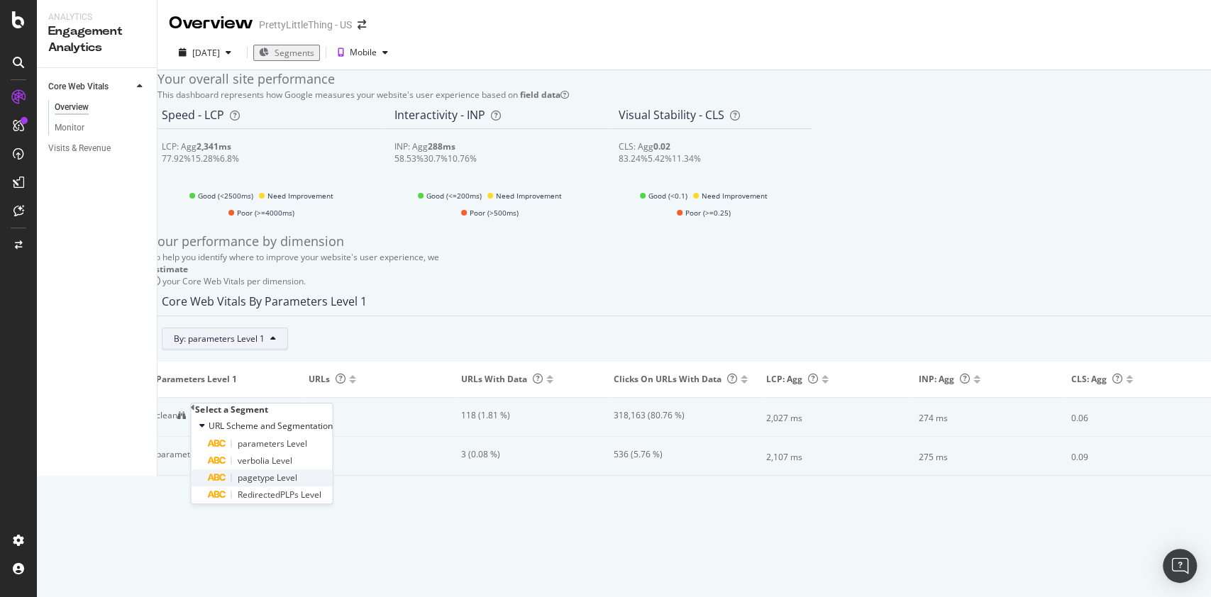
click at [289, 484] on span "pagetype Level" at bounding box center [267, 478] width 60 height 12
click at [265, 482] on div "Validate" at bounding box center [249, 481] width 32 height 12
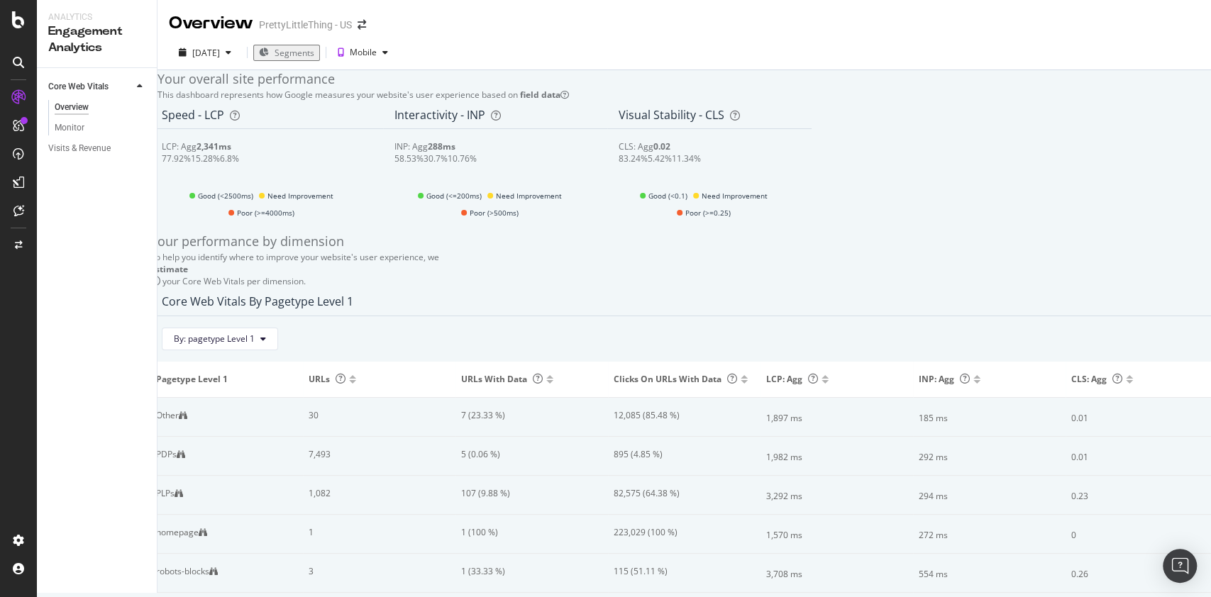
scroll to position [0, 0]
click at [220, 53] on div "[DATE]" at bounding box center [206, 53] width 28 height 12
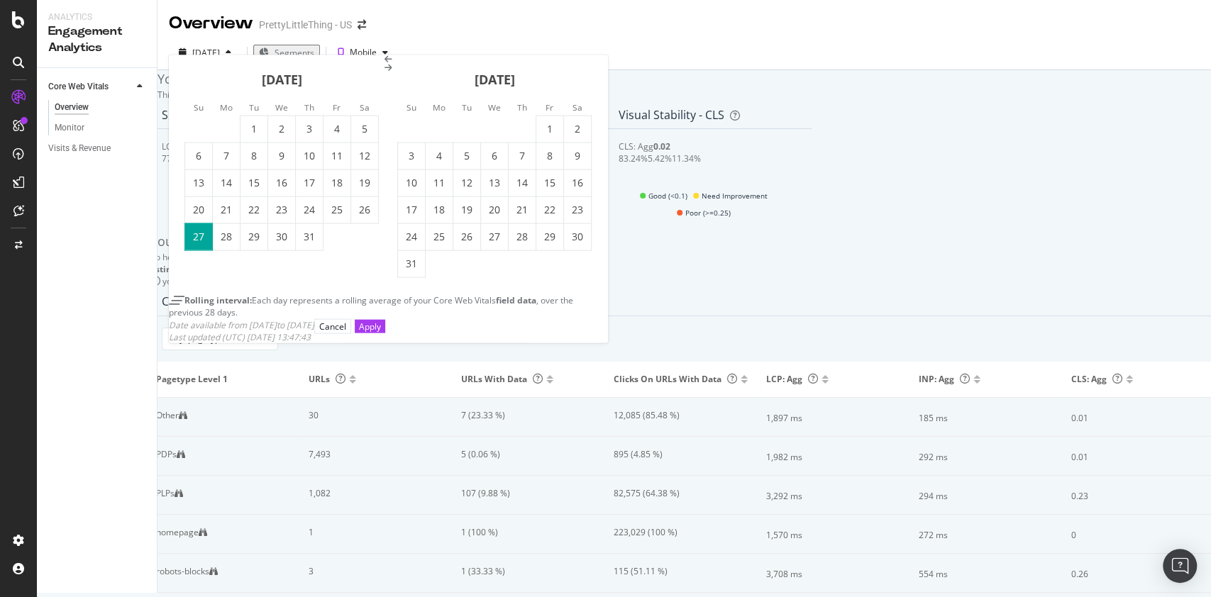
click at [392, 72] on icon "Move forward to switch to the next month." at bounding box center [389, 68] width 8 height 9
click at [415, 163] on div "7" at bounding box center [411, 156] width 27 height 14
click at [418, 190] on div "14" at bounding box center [411, 183] width 27 height 14
click at [385, 333] on button "Apply" at bounding box center [370, 325] width 31 height 13
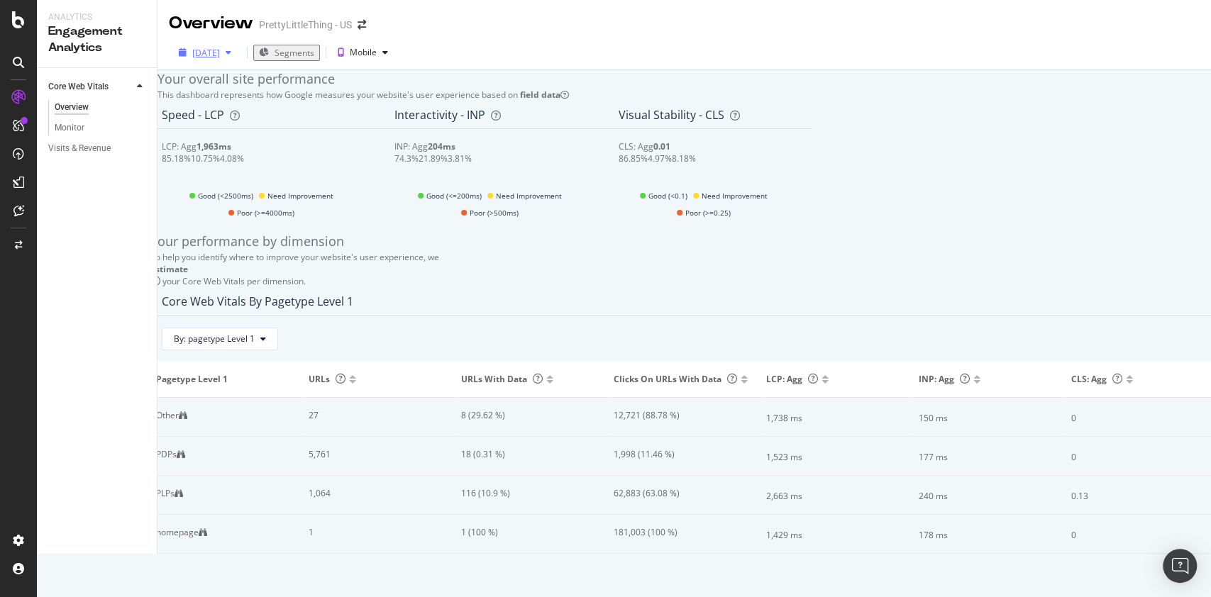
click at [201, 54] on div "[DATE]" at bounding box center [206, 53] width 28 height 12
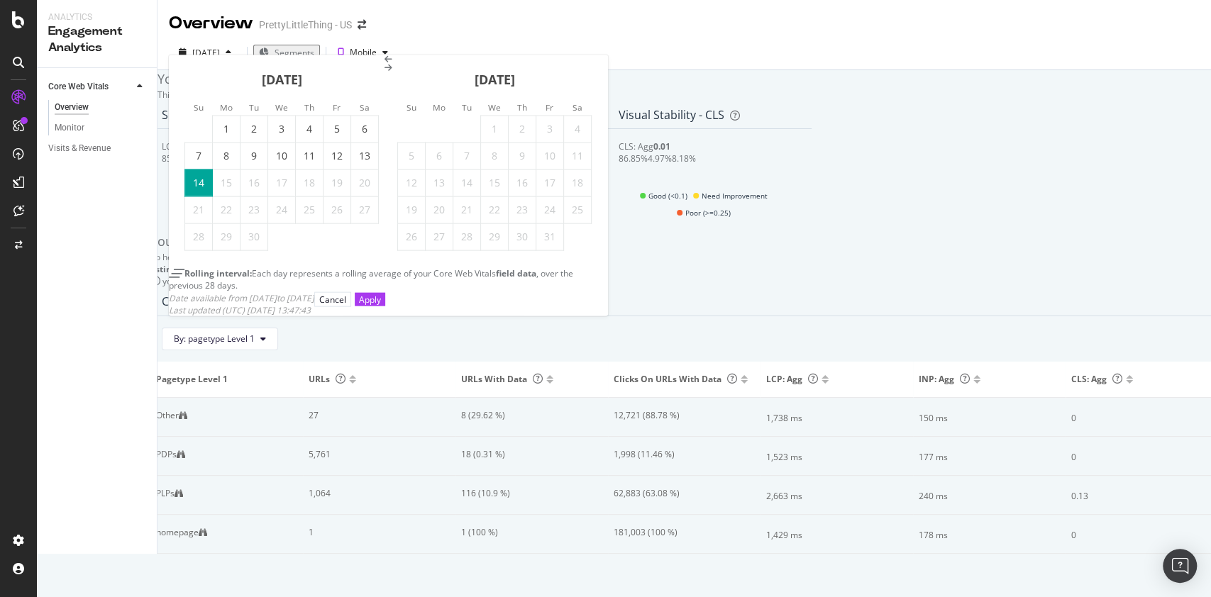
click at [385, 64] on icon "Move backward to switch to the previous month." at bounding box center [389, 59] width 8 height 9
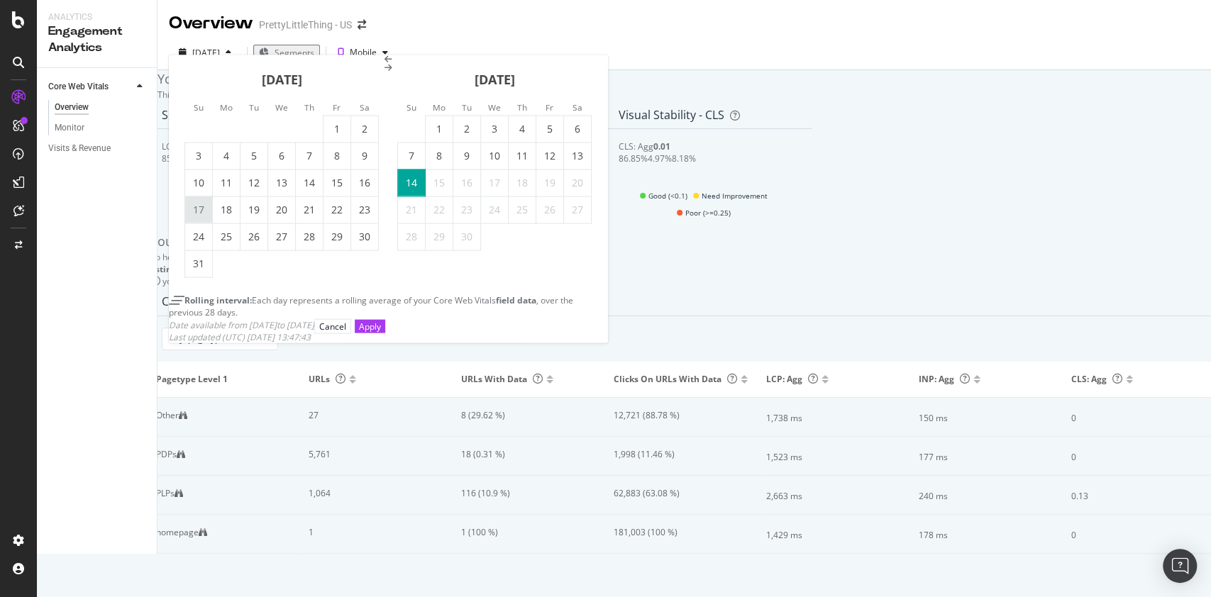
click at [199, 217] on div "17" at bounding box center [198, 210] width 27 height 14
click at [385, 333] on button "Apply" at bounding box center [370, 325] width 31 height 13
